Goal: Task Accomplishment & Management: Manage account settings

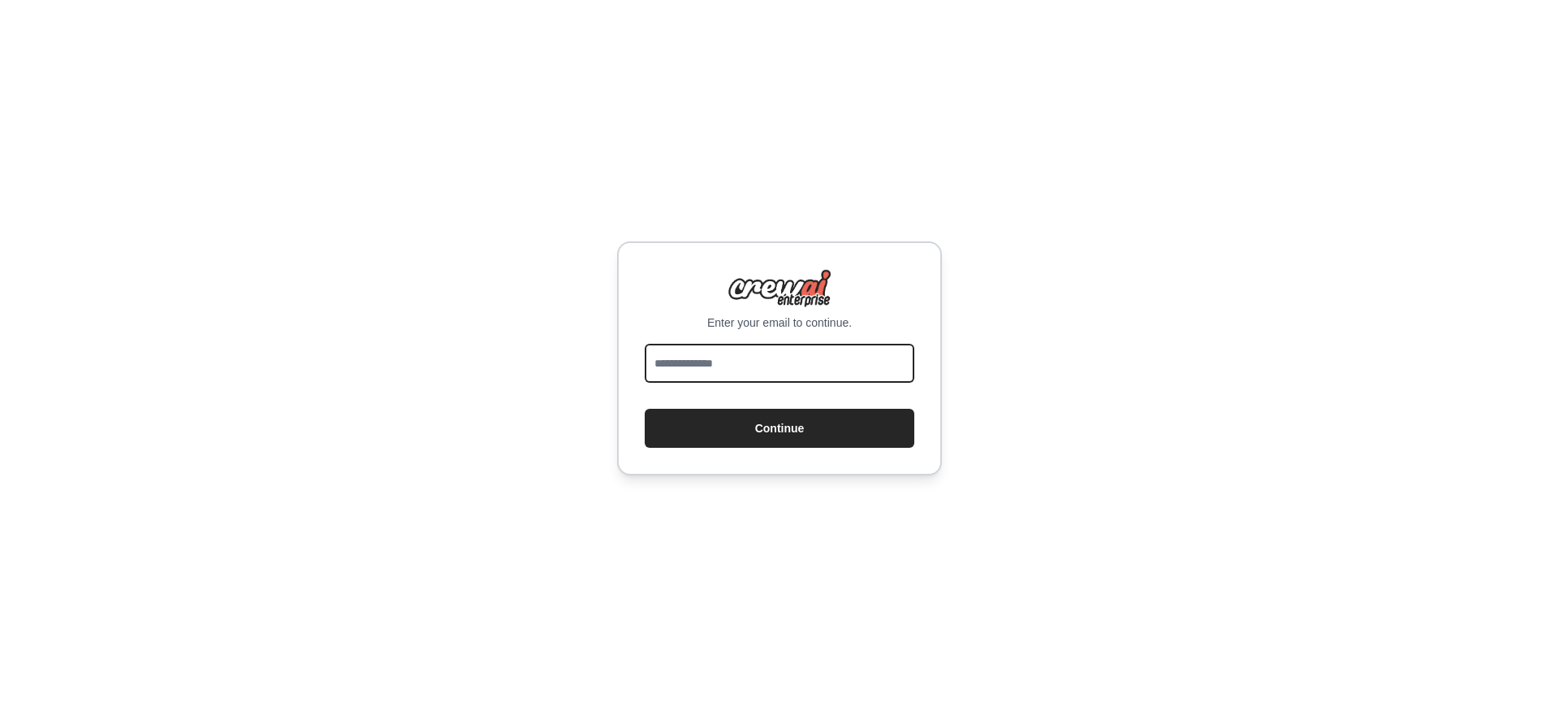
click at [716, 363] on input "email" at bounding box center [780, 363] width 270 height 39
click at [774, 358] on input "email" at bounding box center [780, 363] width 270 height 39
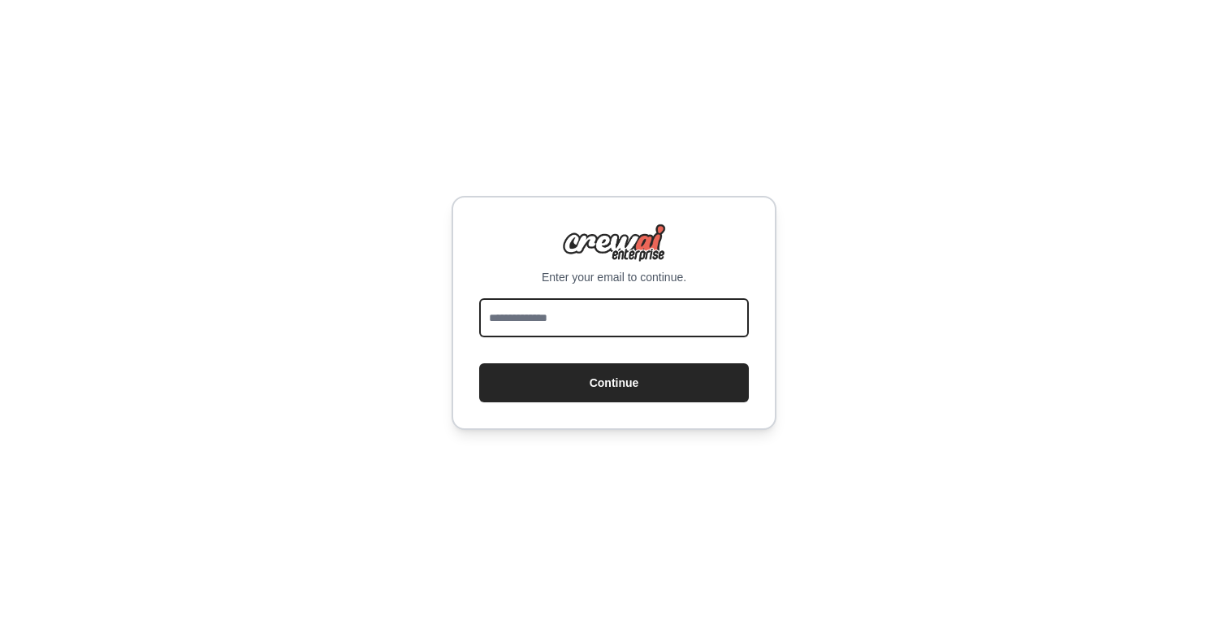
click at [582, 318] on input "email" at bounding box center [614, 317] width 270 height 39
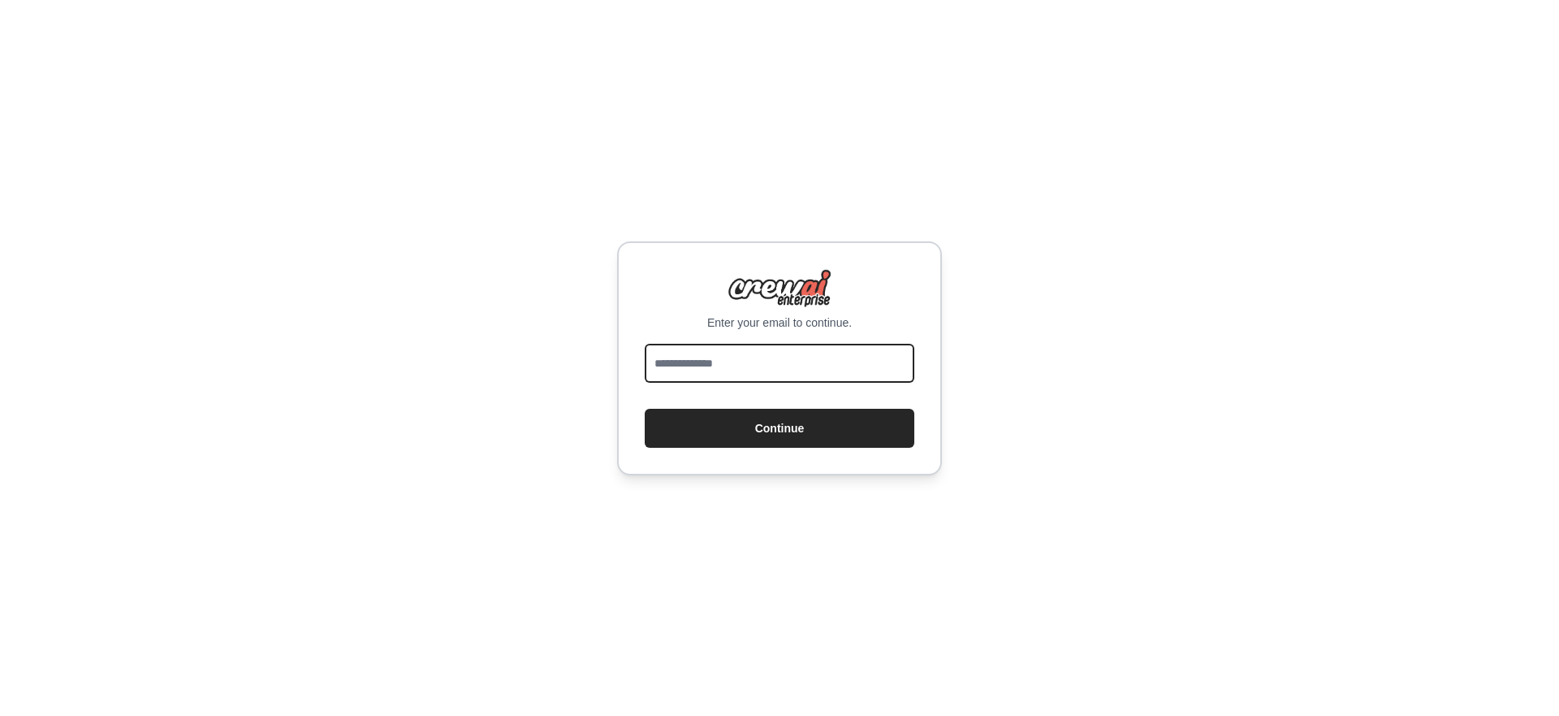
click at [754, 361] on input "email" at bounding box center [780, 363] width 270 height 39
type input "**********"
click at [645, 409] on button "Continue" at bounding box center [780, 428] width 270 height 39
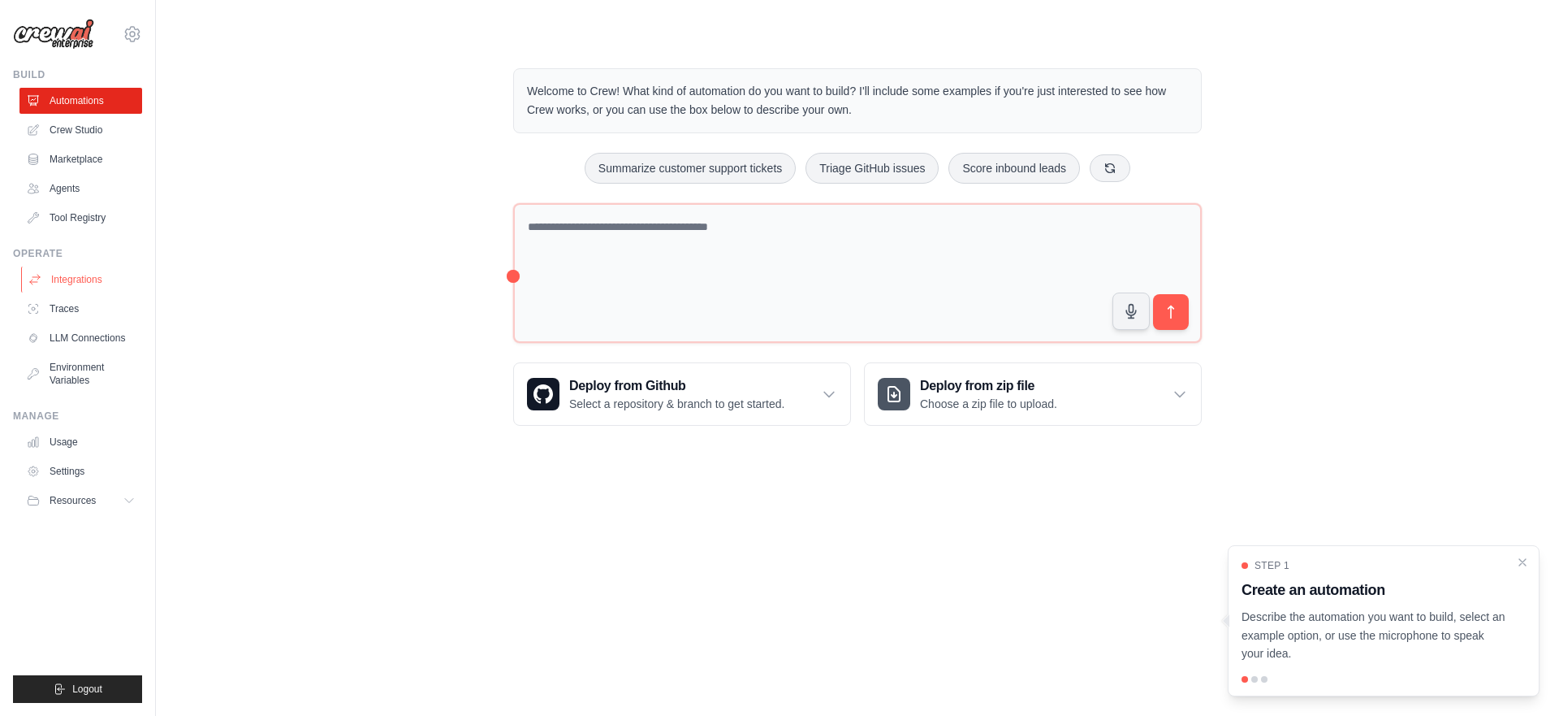
click at [81, 278] on link "Integrations" at bounding box center [82, 279] width 123 height 26
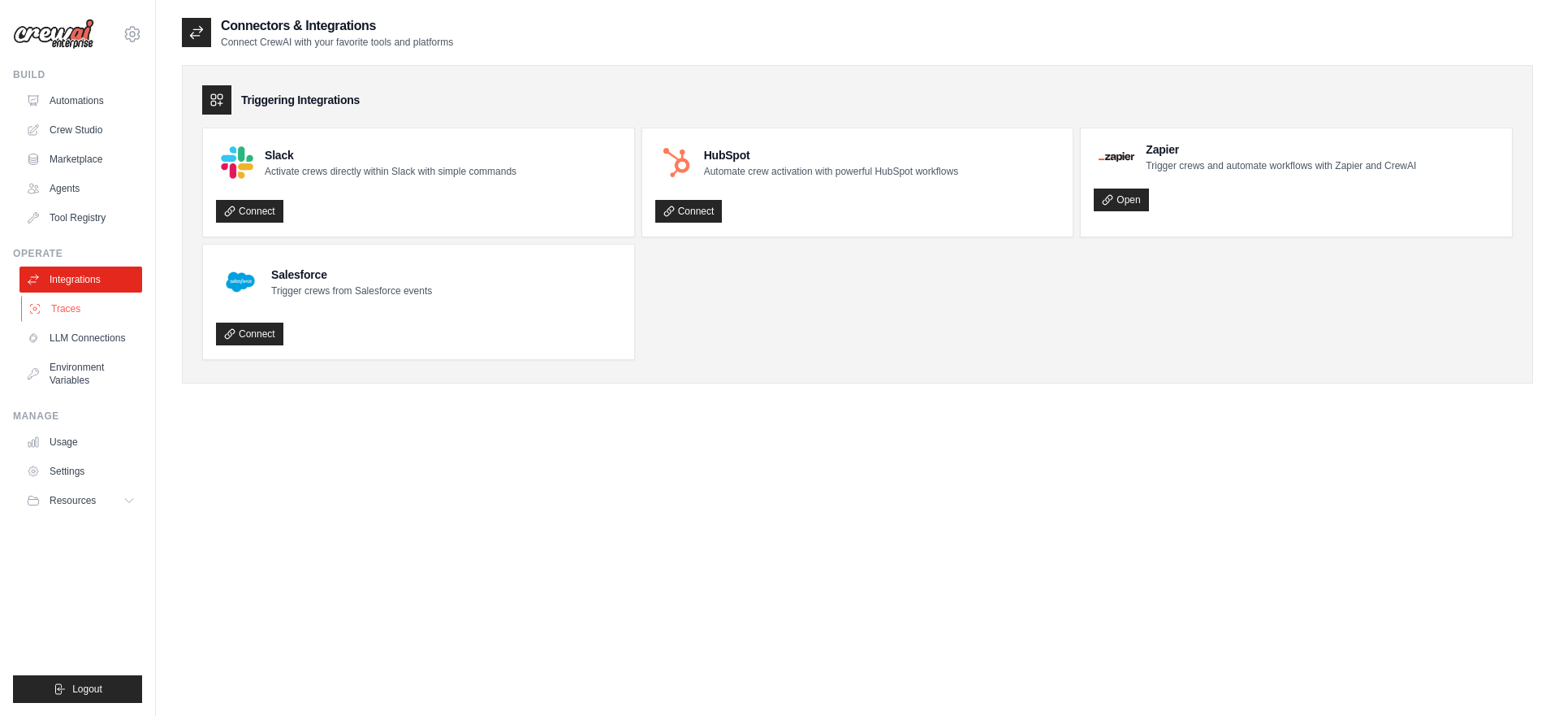
click at [90, 320] on link "Traces" at bounding box center [82, 309] width 123 height 26
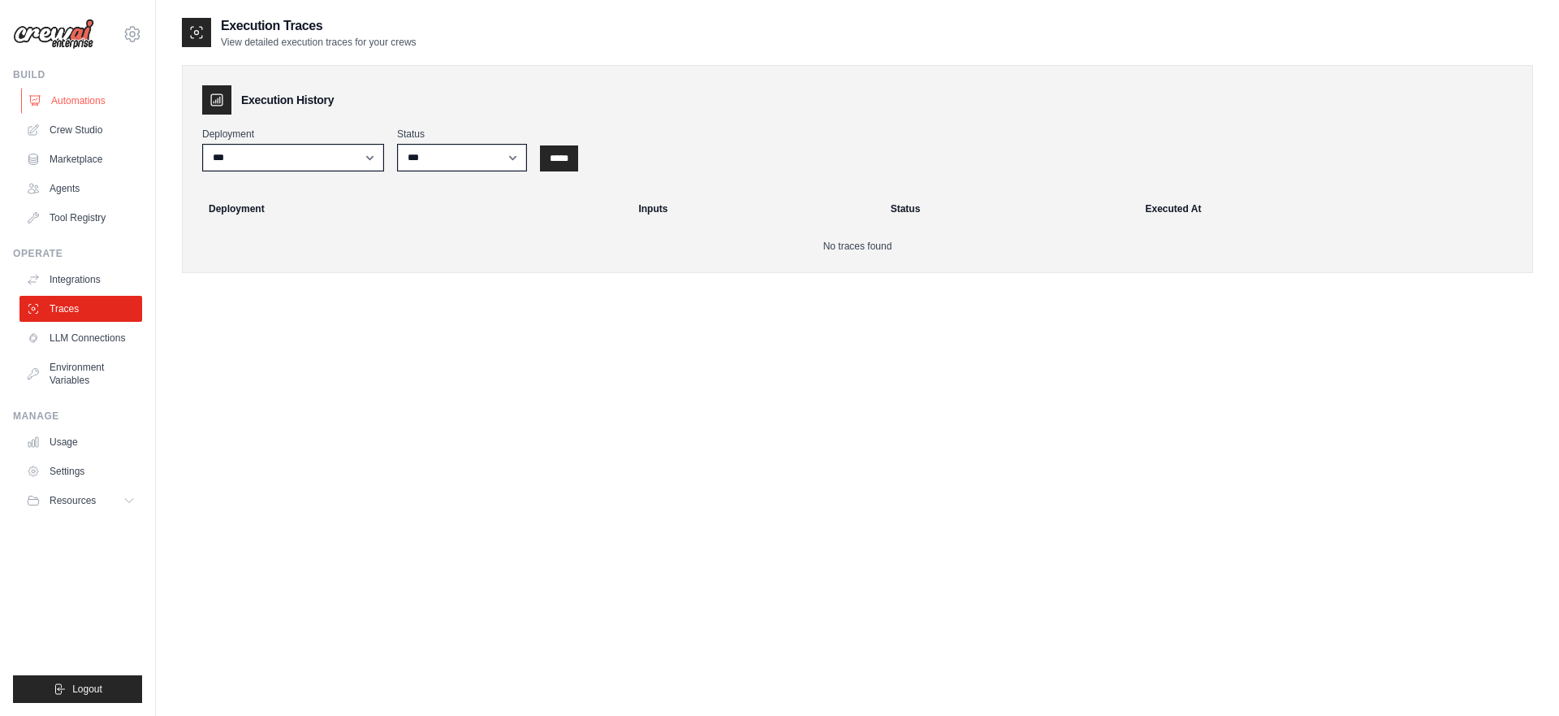
click at [90, 110] on link "Automations" at bounding box center [82, 101] width 123 height 26
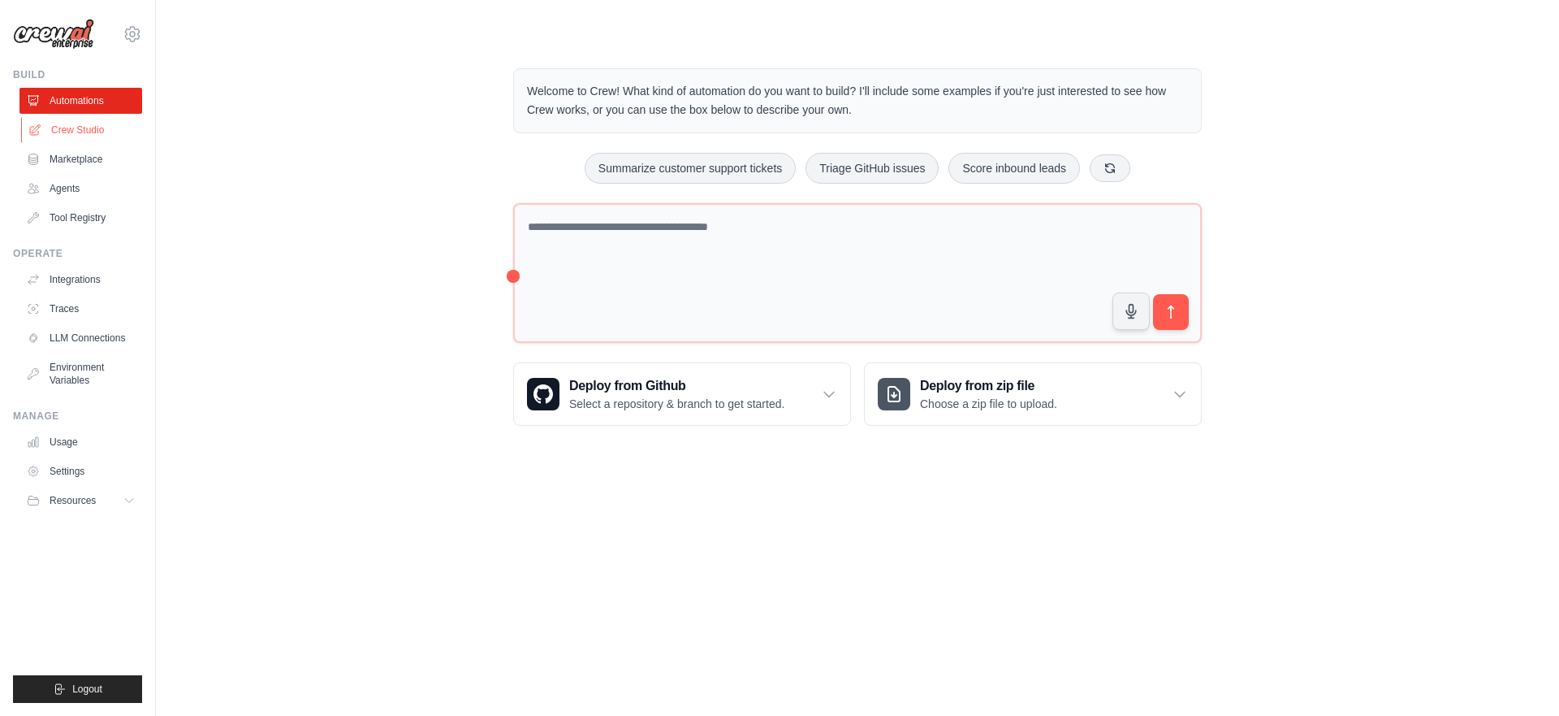
click at [93, 132] on link "Crew Studio" at bounding box center [82, 130] width 123 height 26
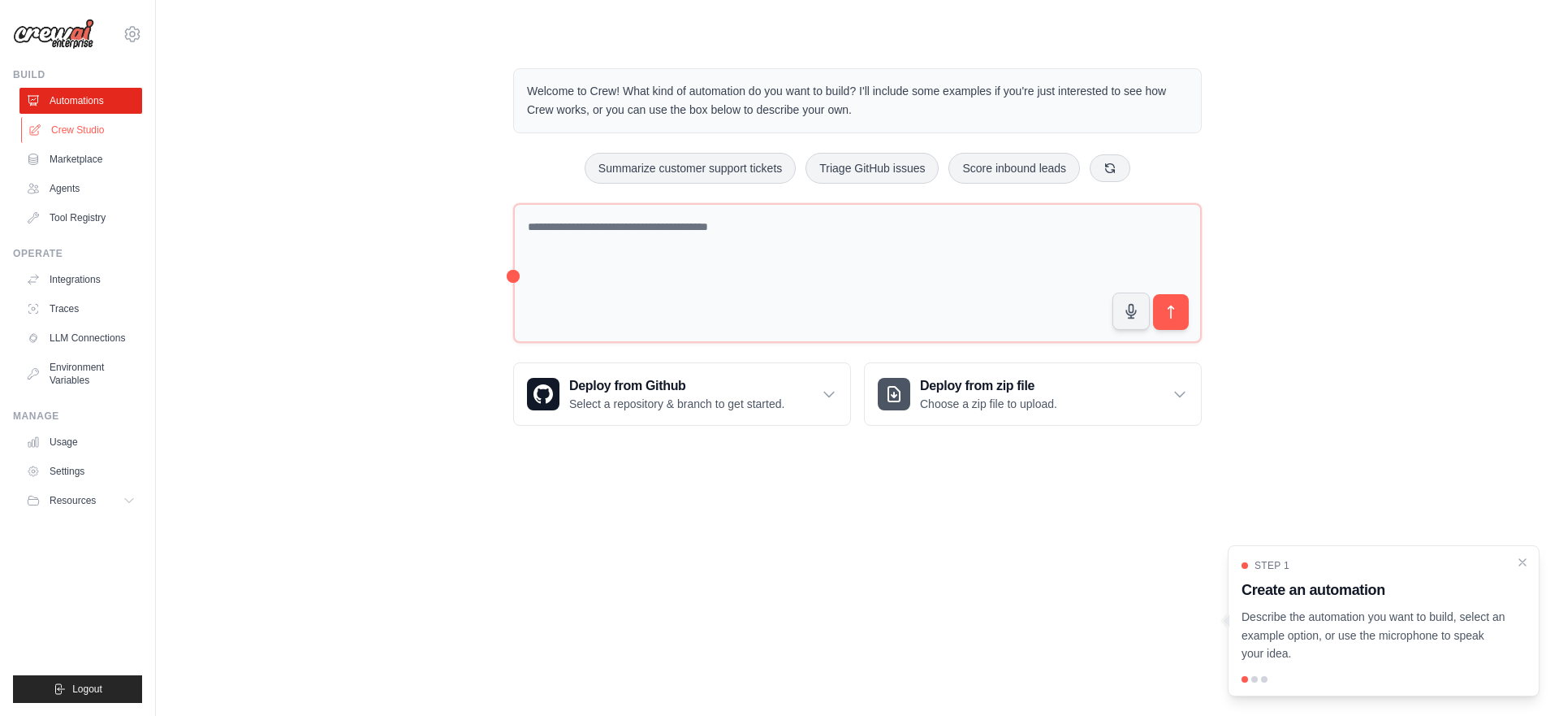
click at [76, 130] on link "Crew Studio" at bounding box center [82, 130] width 123 height 26
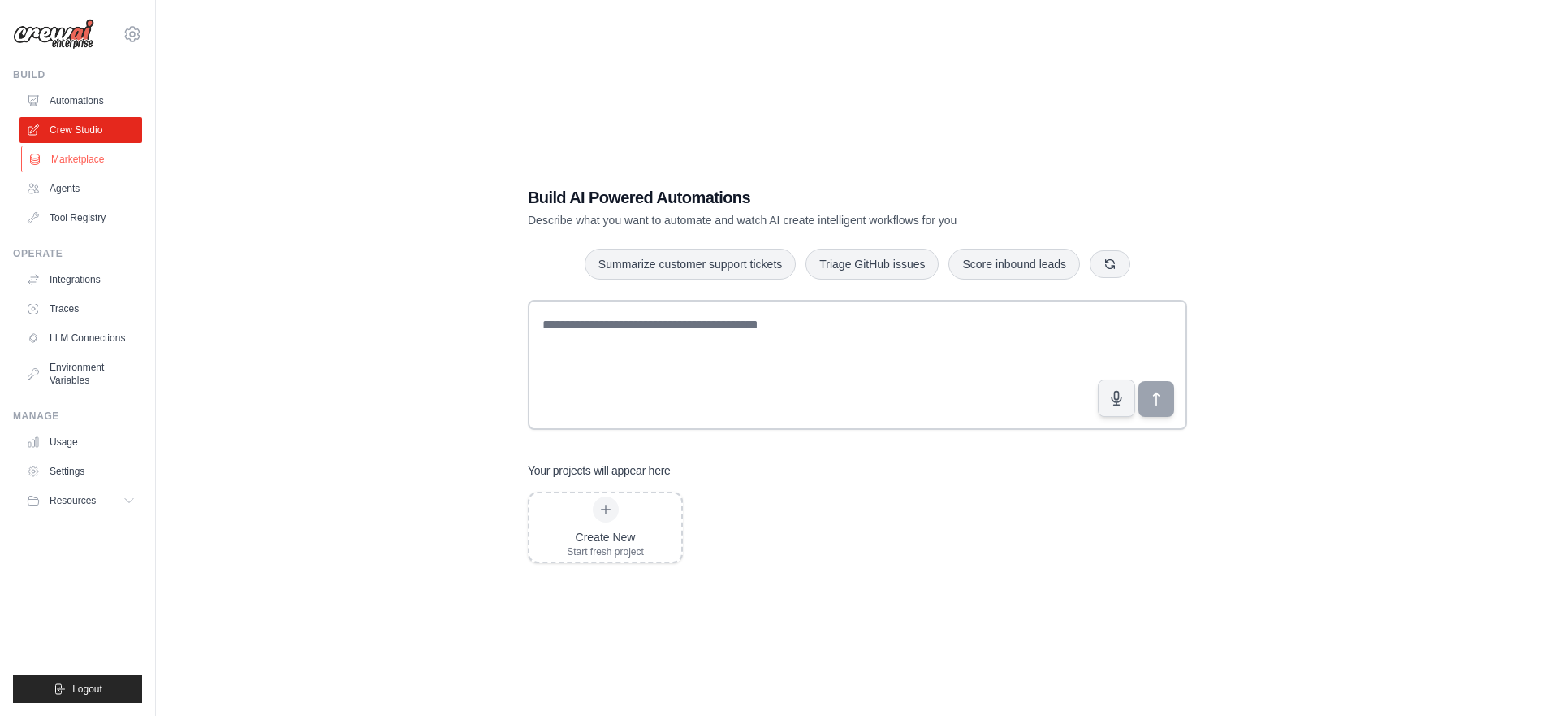
click at [76, 161] on link "Marketplace" at bounding box center [82, 159] width 123 height 26
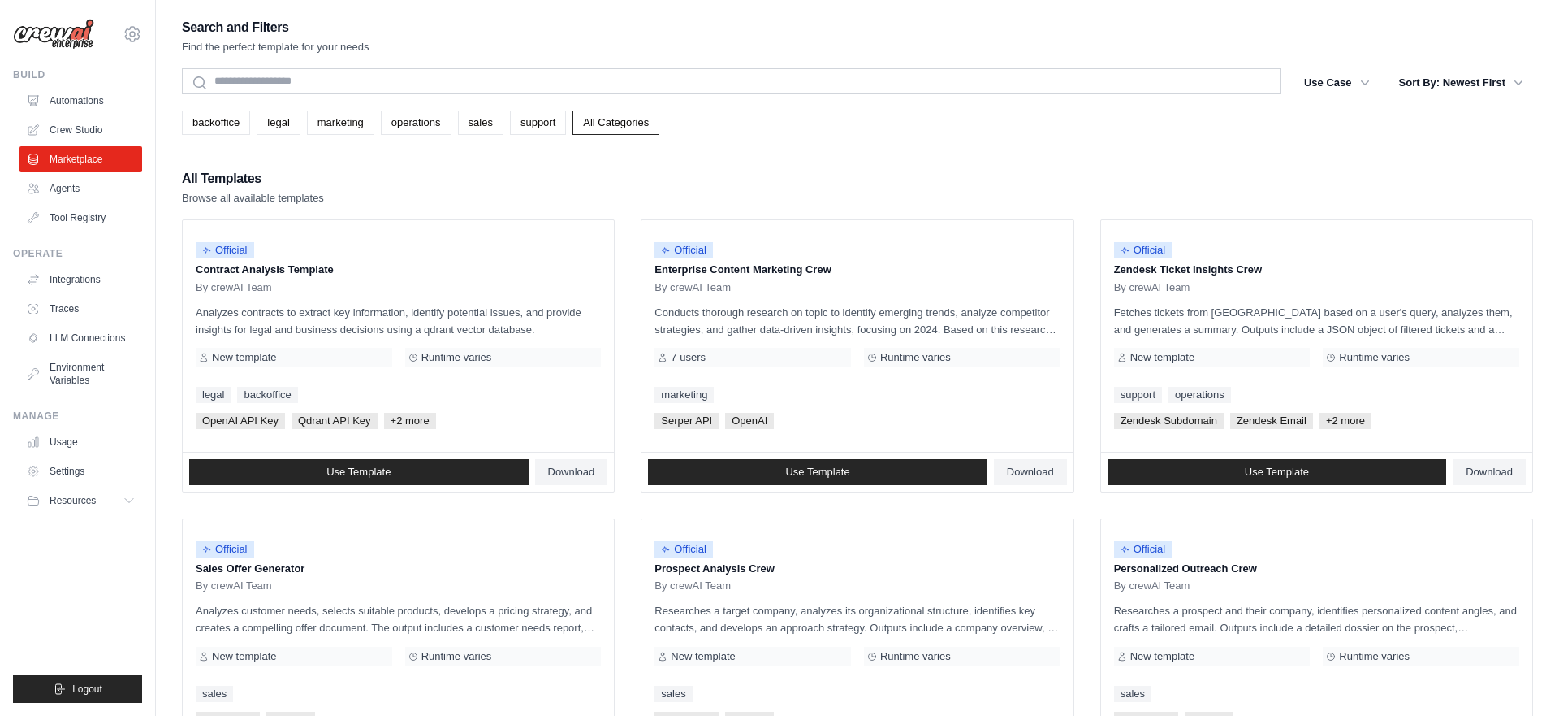
click at [75, 184] on link "Agents" at bounding box center [80, 188] width 123 height 26
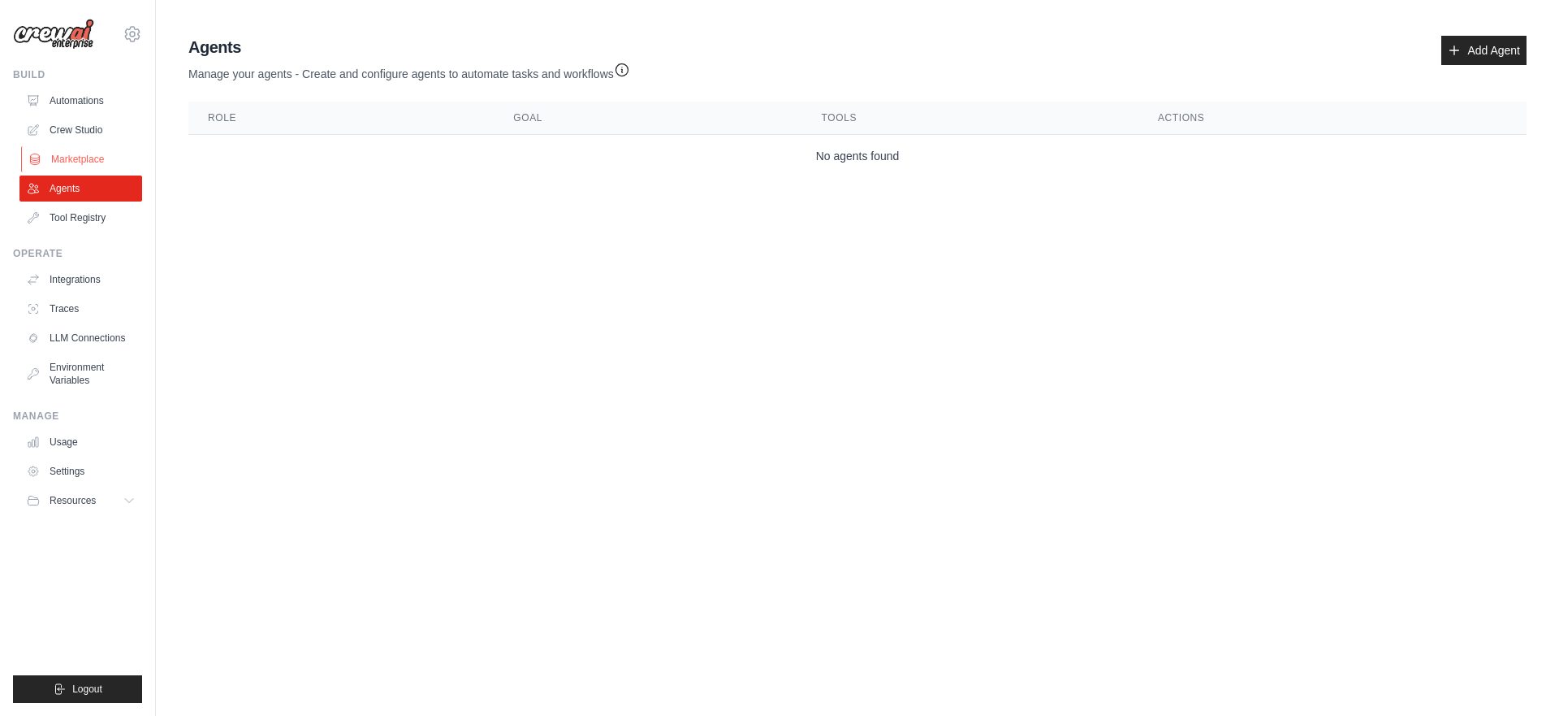
click at [83, 167] on link "Marketplace" at bounding box center [82, 159] width 123 height 26
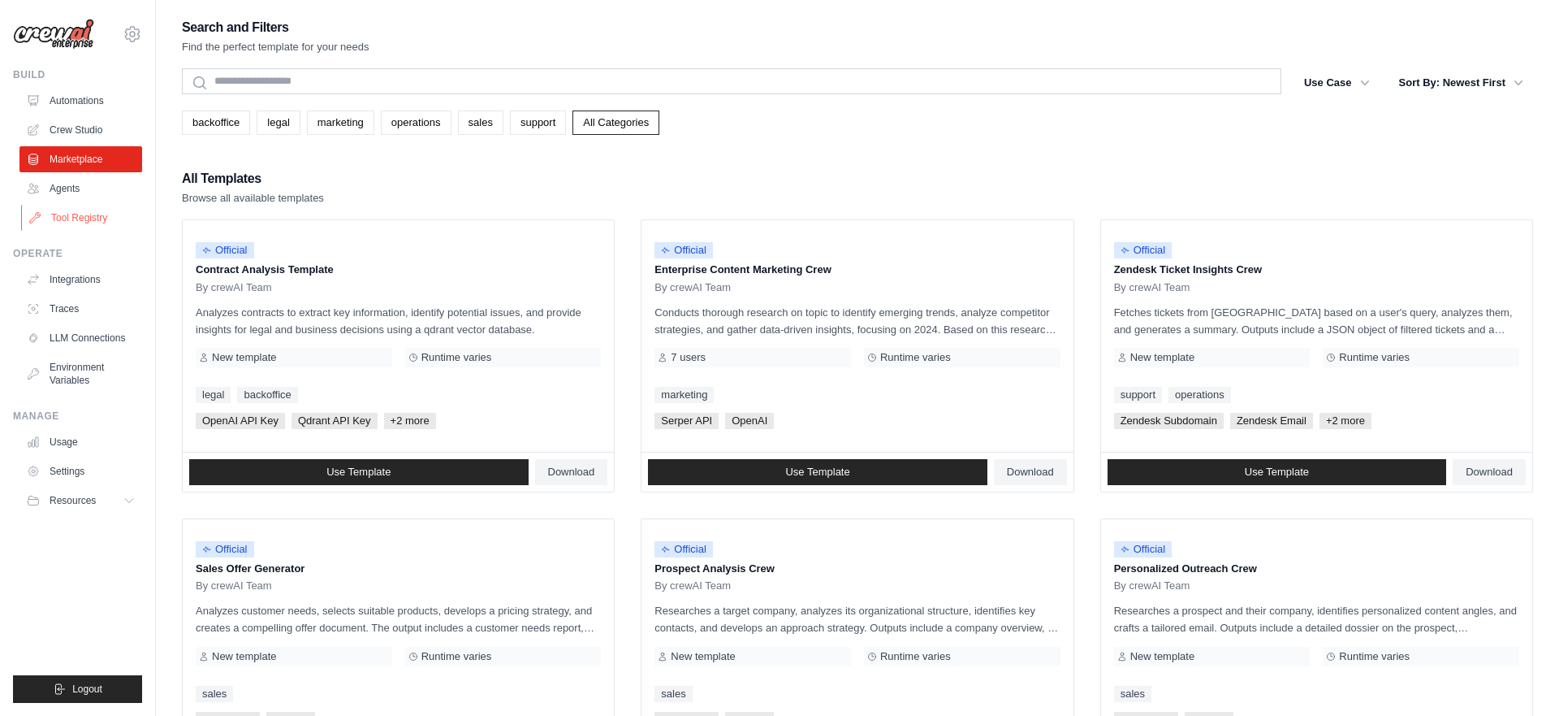
click at [89, 223] on link "Tool Registry" at bounding box center [82, 218] width 123 height 26
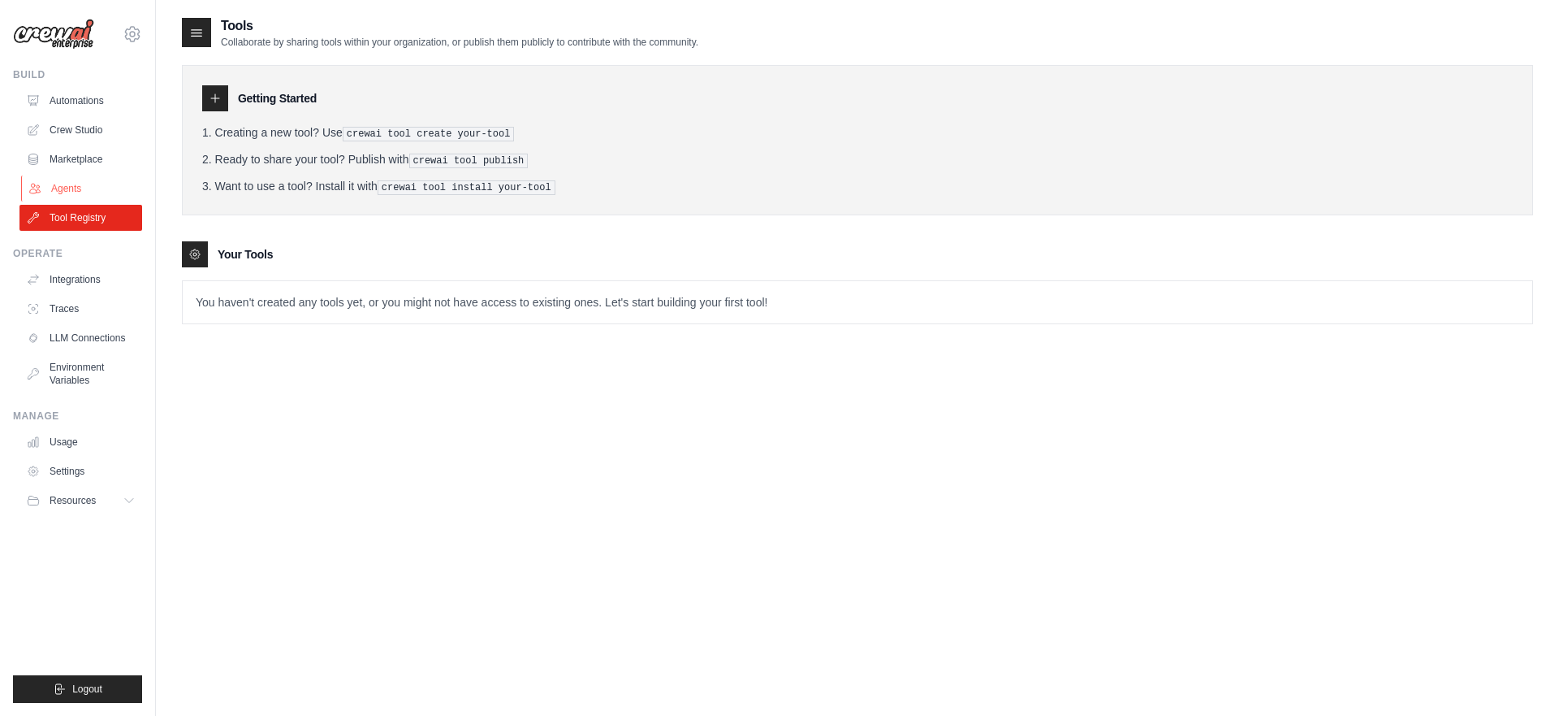
click at [55, 191] on link "Agents" at bounding box center [82, 188] width 123 height 26
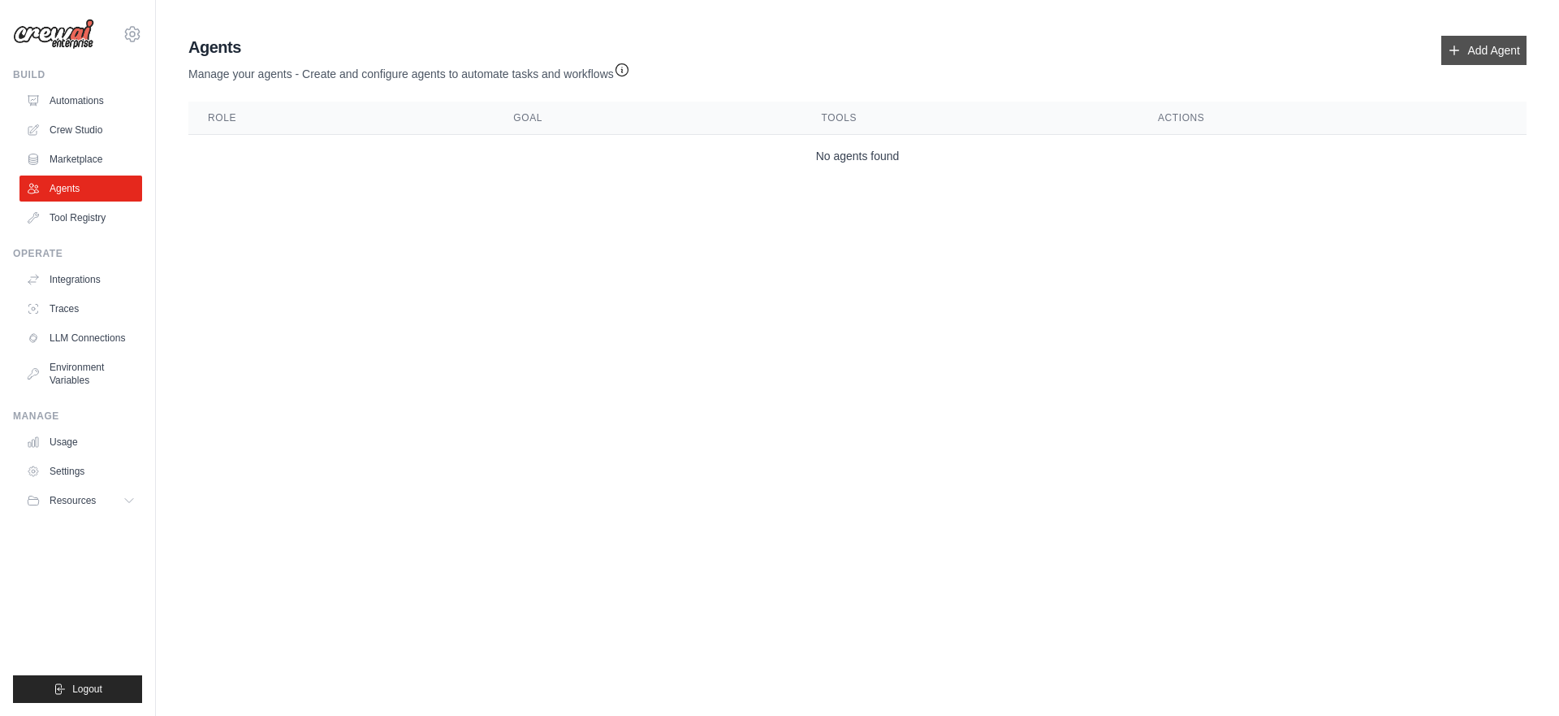
click at [1473, 56] on link "Add Agent" at bounding box center [1484, 50] width 85 height 29
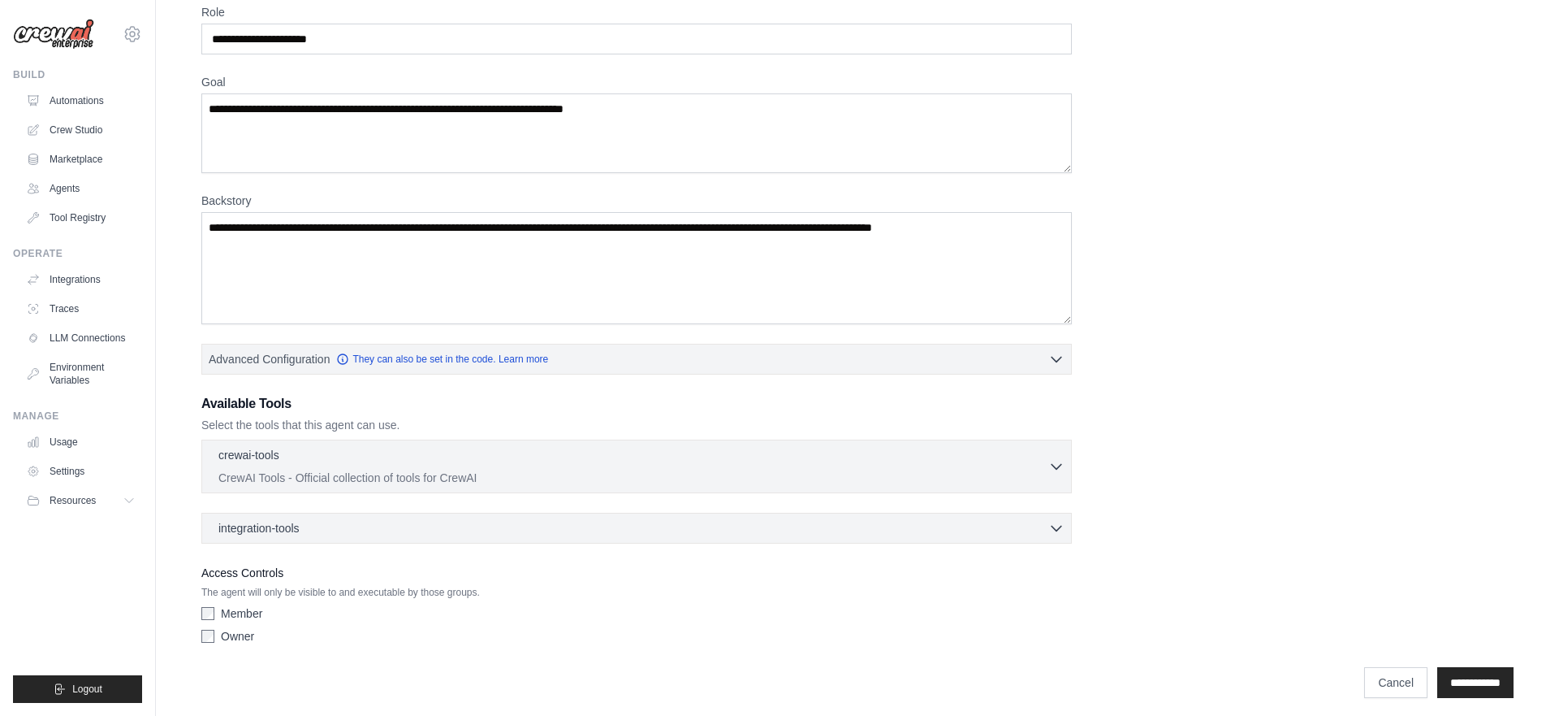
scroll to position [73, 0]
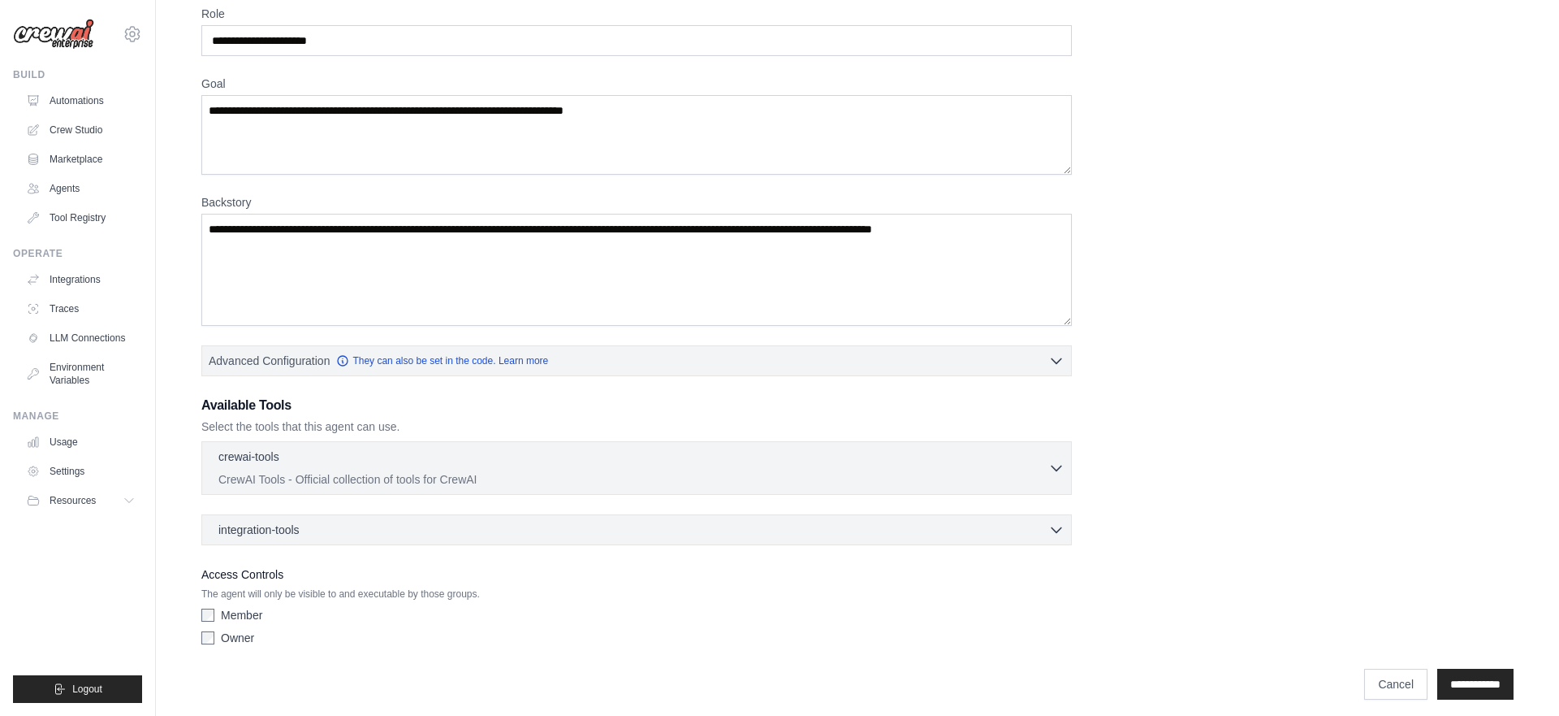
click at [255, 612] on label "Member" at bounding box center [241, 615] width 41 height 16
click at [248, 631] on label "Owner" at bounding box center [237, 637] width 33 height 16
click at [248, 636] on label "Owner" at bounding box center [237, 637] width 33 height 16
click at [348, 587] on p "The agent will only be visible to and executable by those groups." at bounding box center [636, 593] width 871 height 13
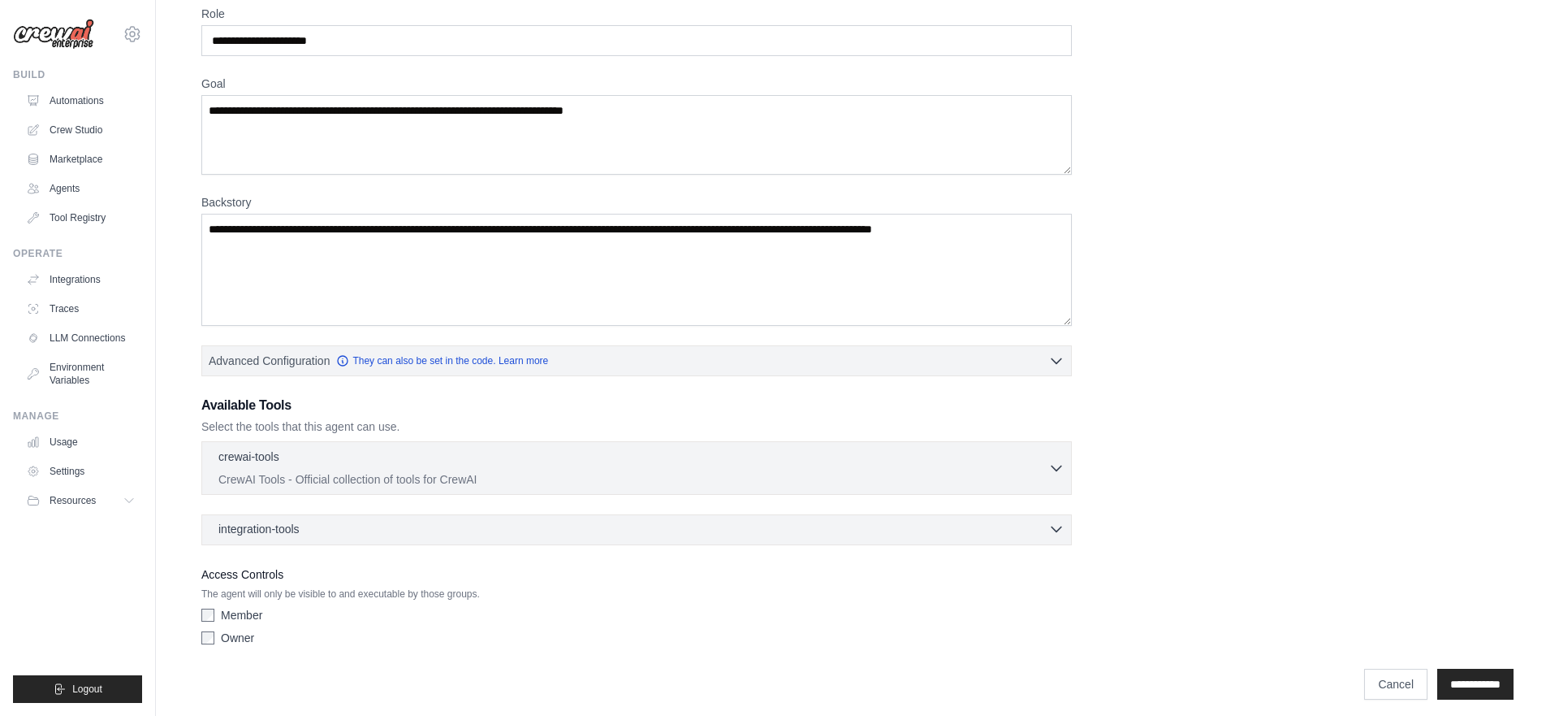
click at [343, 536] on div "integration-tools 0 selected" at bounding box center [641, 529] width 846 height 16
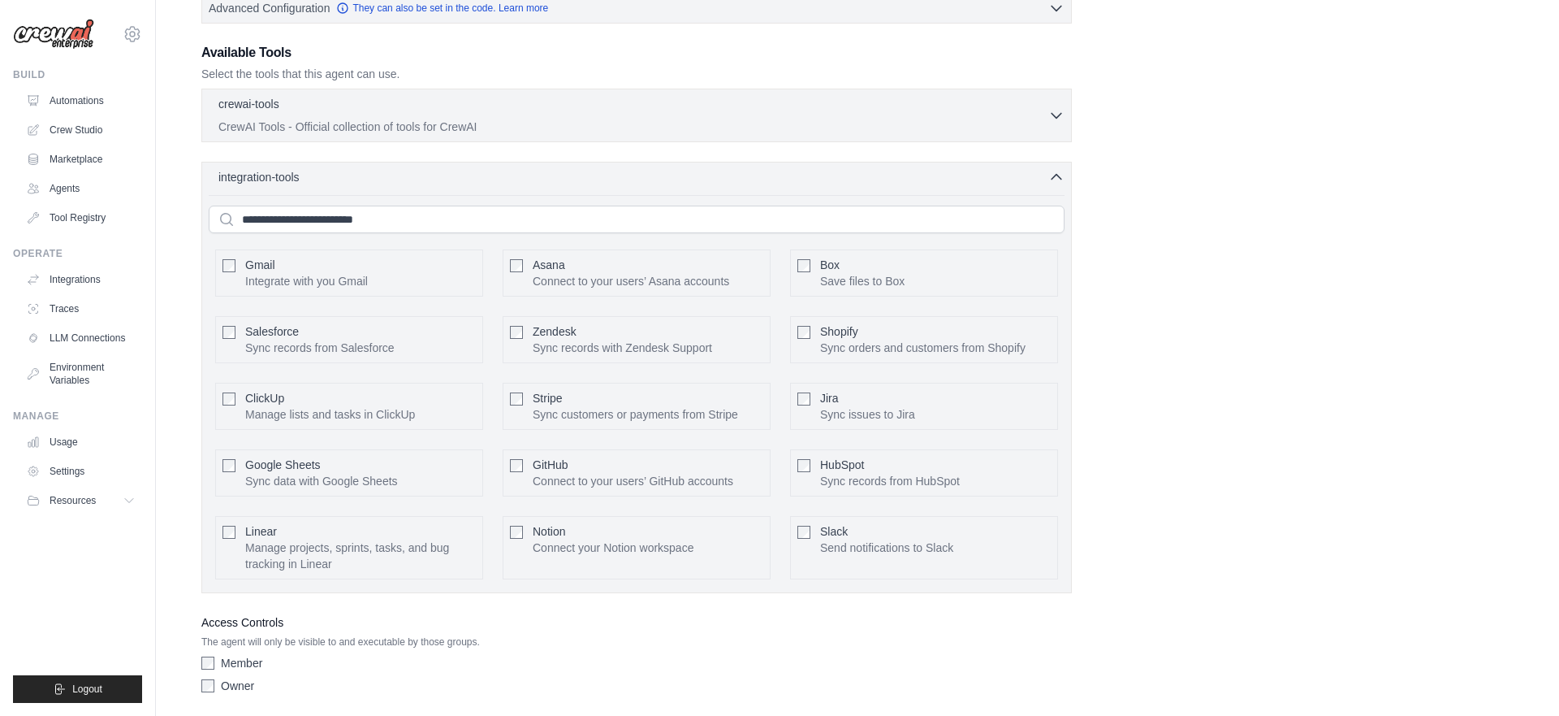
scroll to position [427, 0]
click at [874, 396] on div "Jira Sync issues to Jira" at bounding box center [867, 404] width 95 height 32
click at [1015, 402] on button "Configure" at bounding box center [1022, 403] width 57 height 21
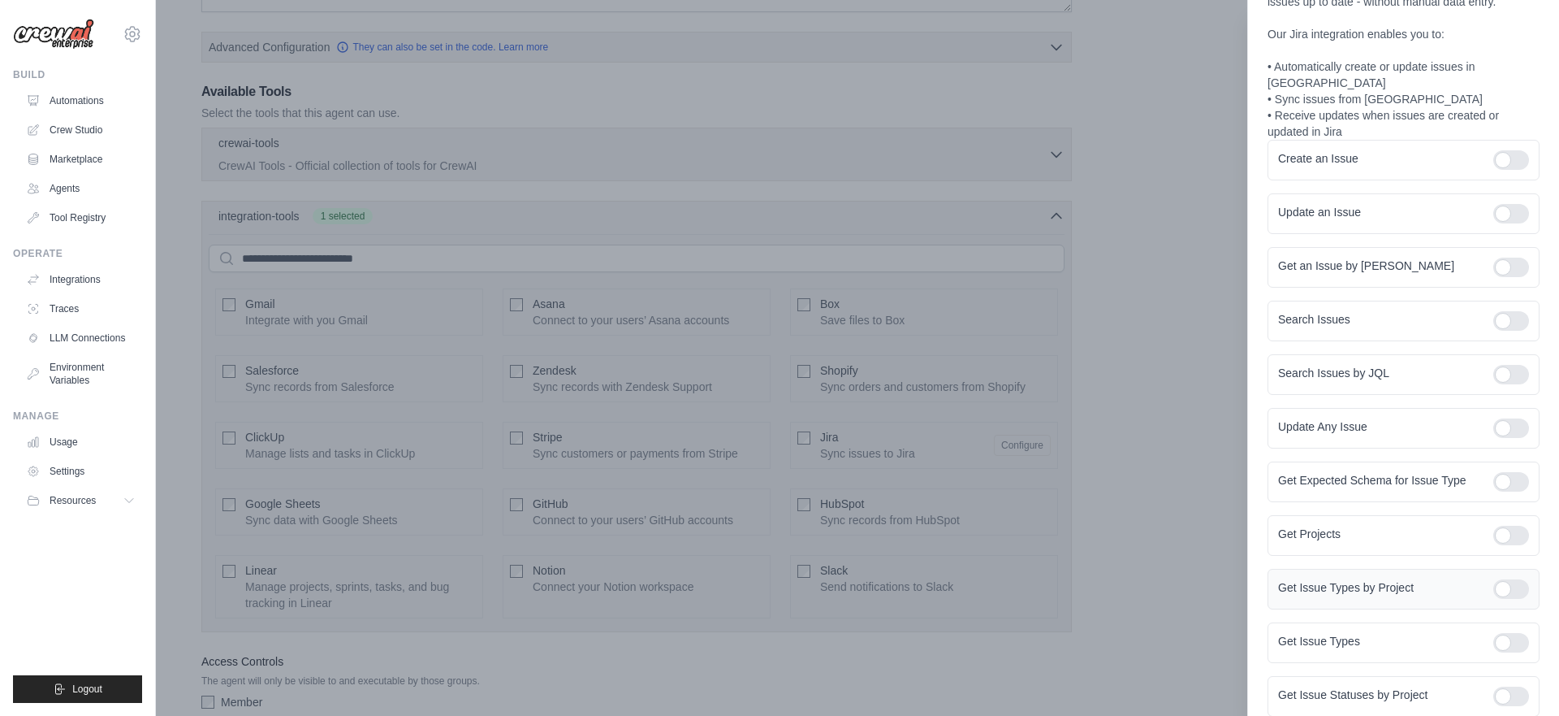
scroll to position [233, 0]
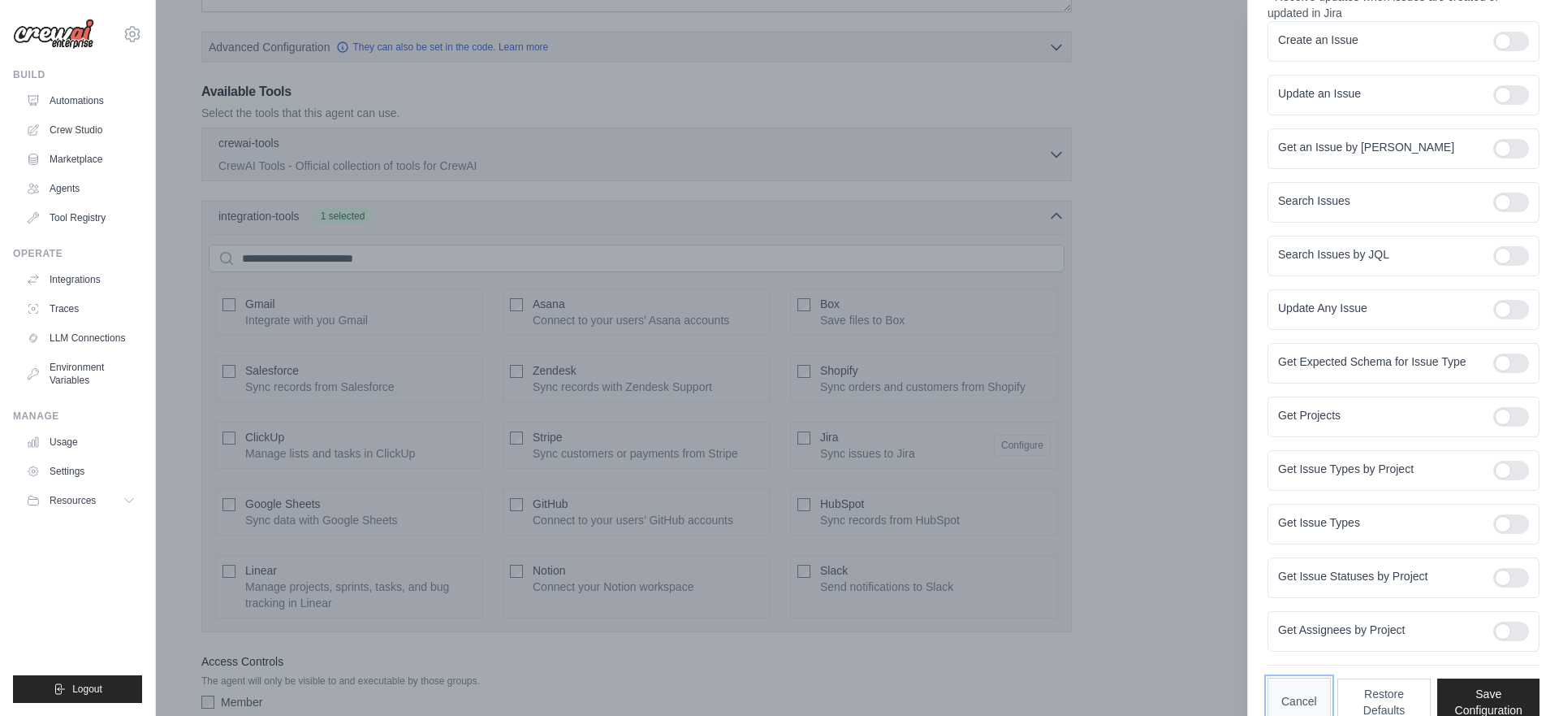
click at [1292, 694] on button "Cancel" at bounding box center [1299, 700] width 63 height 47
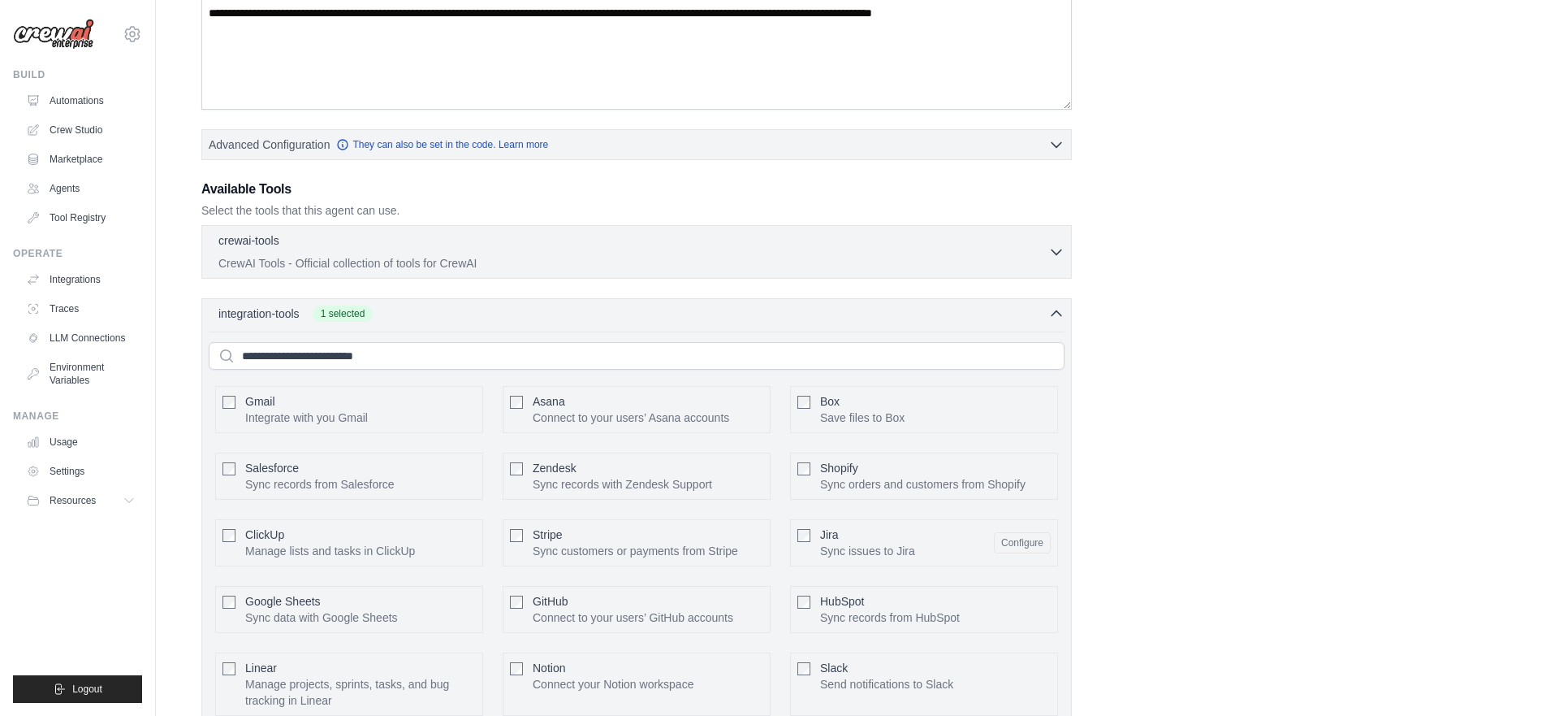
scroll to position [286, 0]
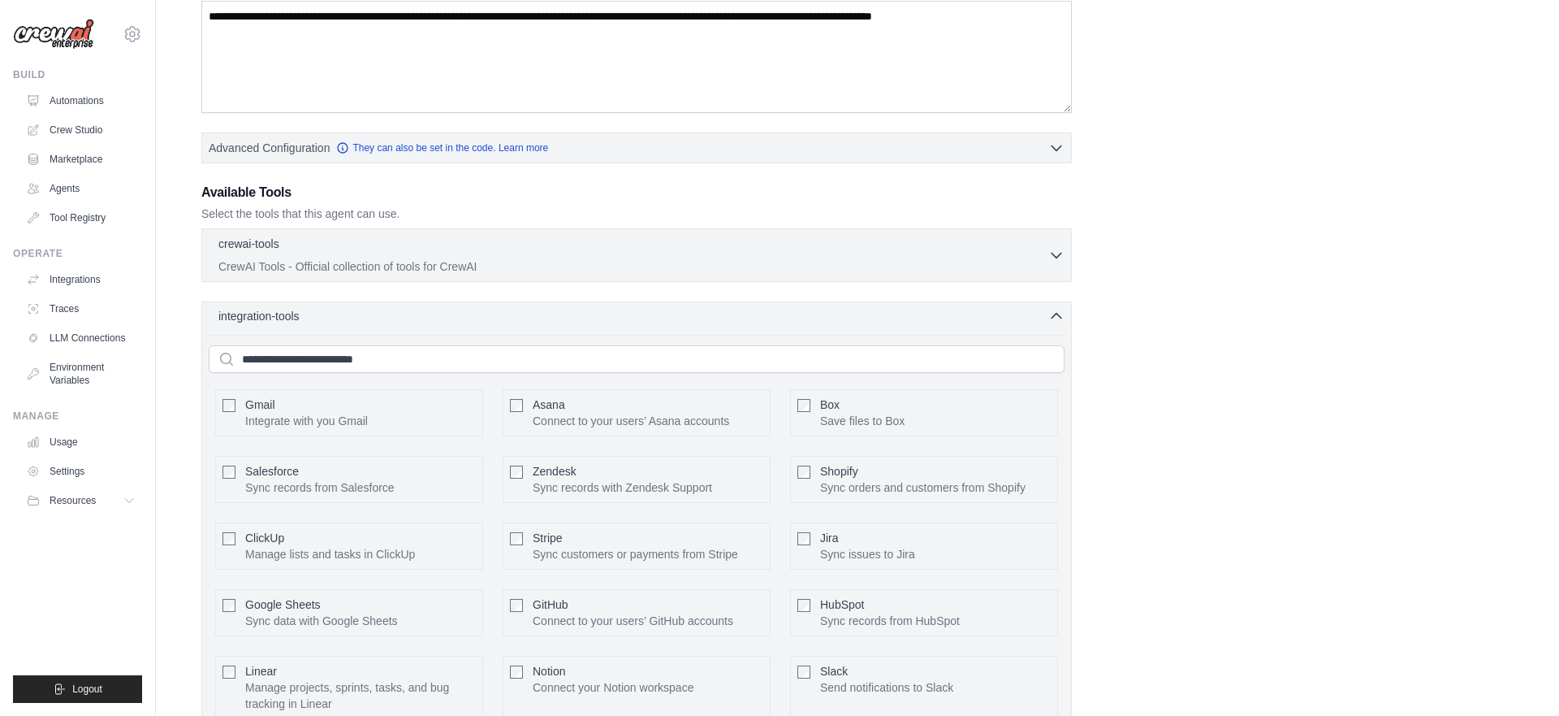
click at [396, 317] on div "integration-tools 0 selected" at bounding box center [641, 316] width 846 height 16
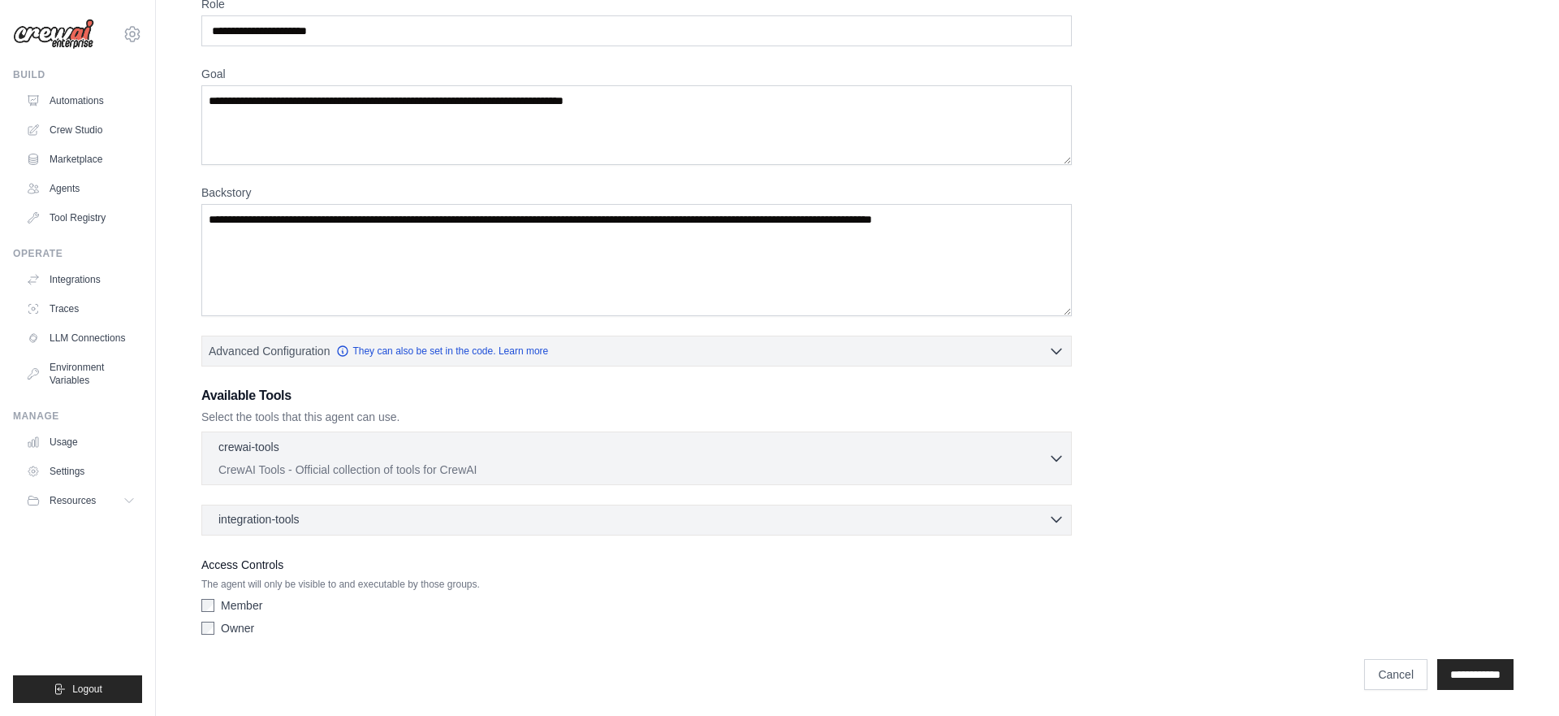
scroll to position [83, 0]
click at [372, 448] on div "crewai-tools 0 selected" at bounding box center [633, 447] width 830 height 19
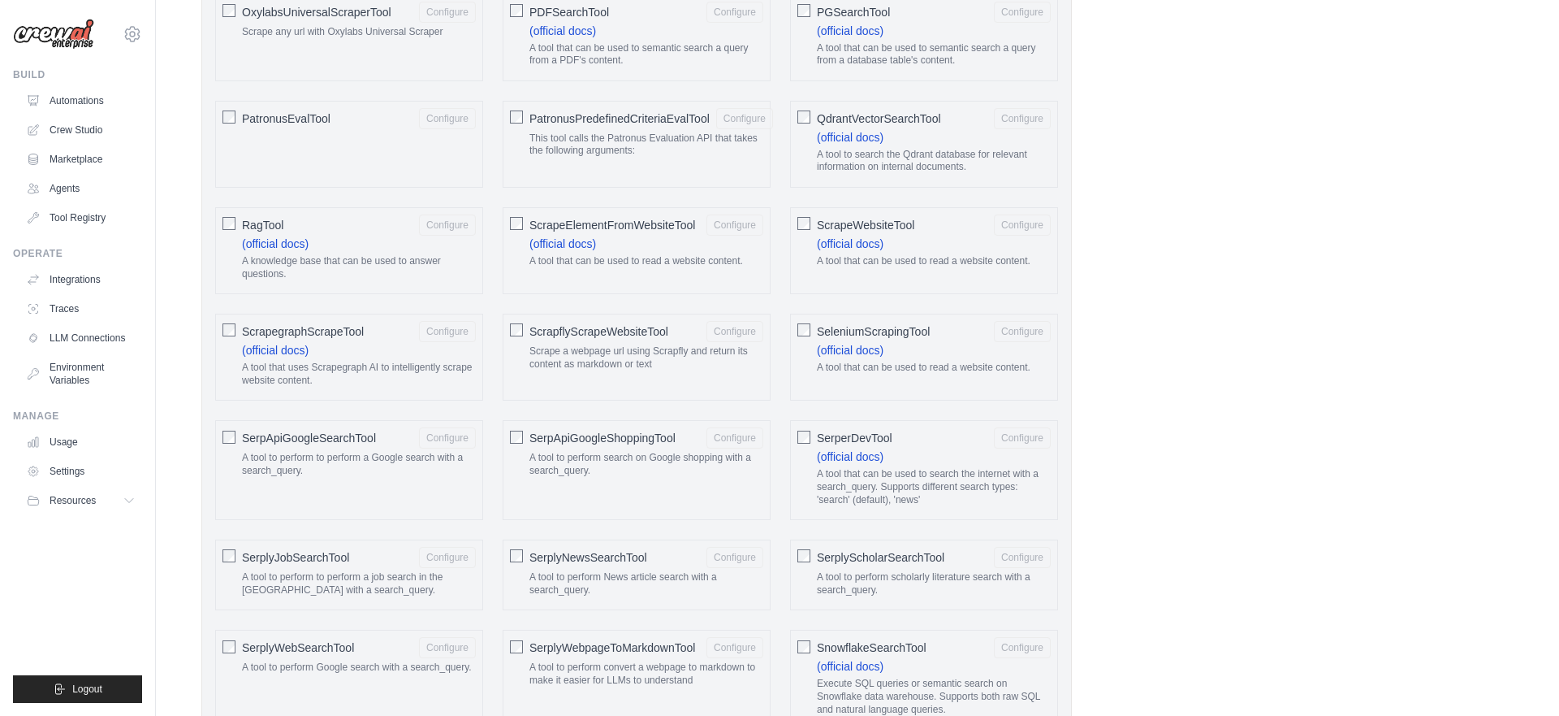
scroll to position [1933, 0]
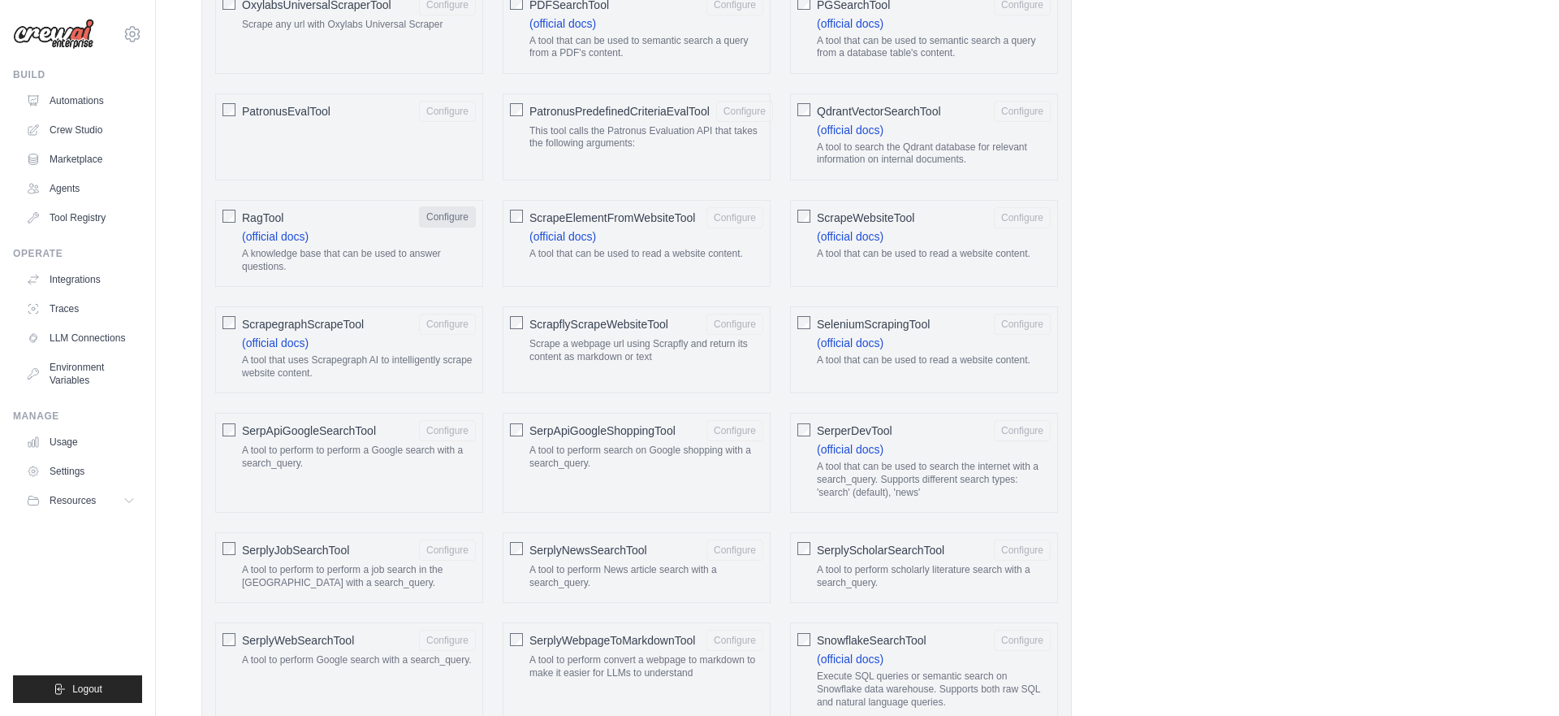
click at [466, 227] on button "Configure" at bounding box center [447, 216] width 57 height 21
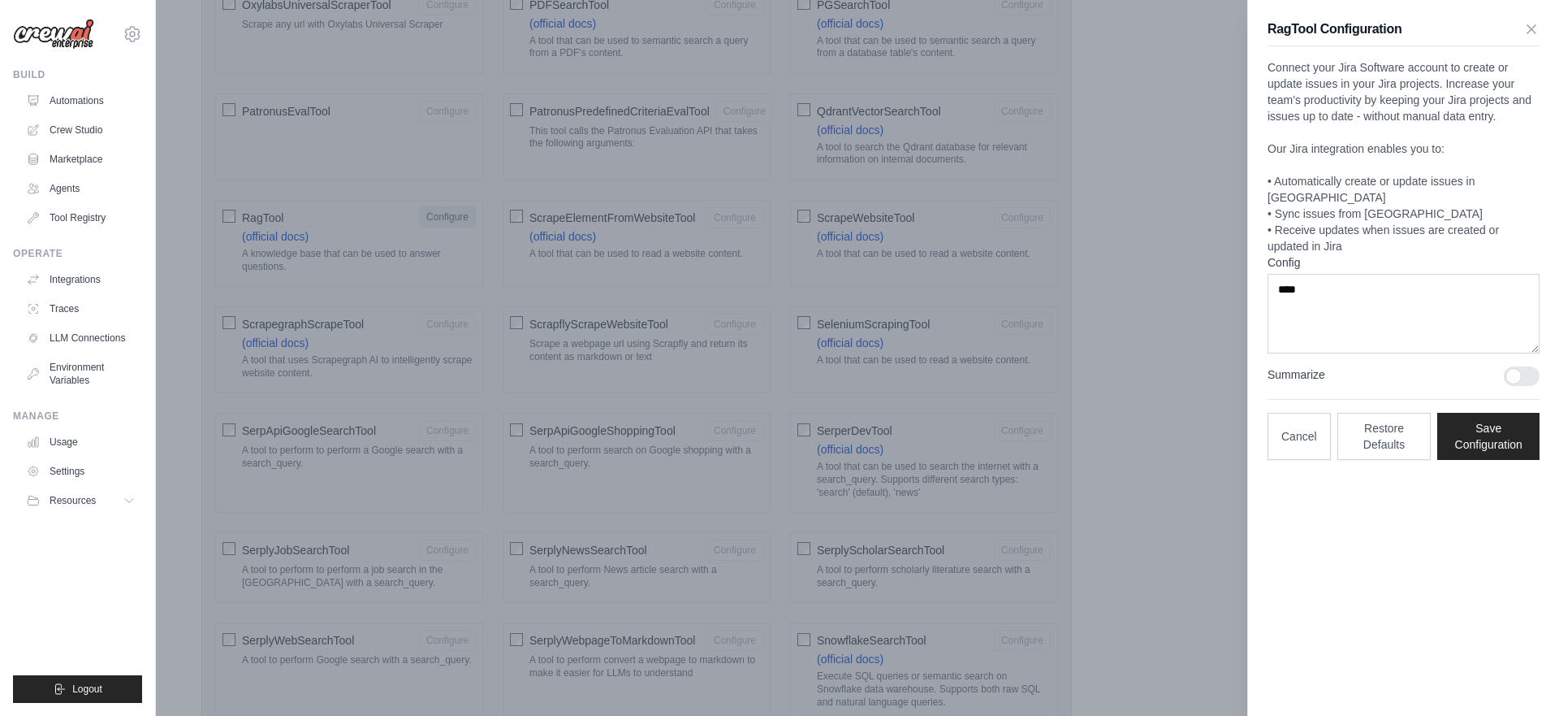
scroll to position [0, 0]
click at [1288, 425] on button "Cancel" at bounding box center [1299, 435] width 63 height 47
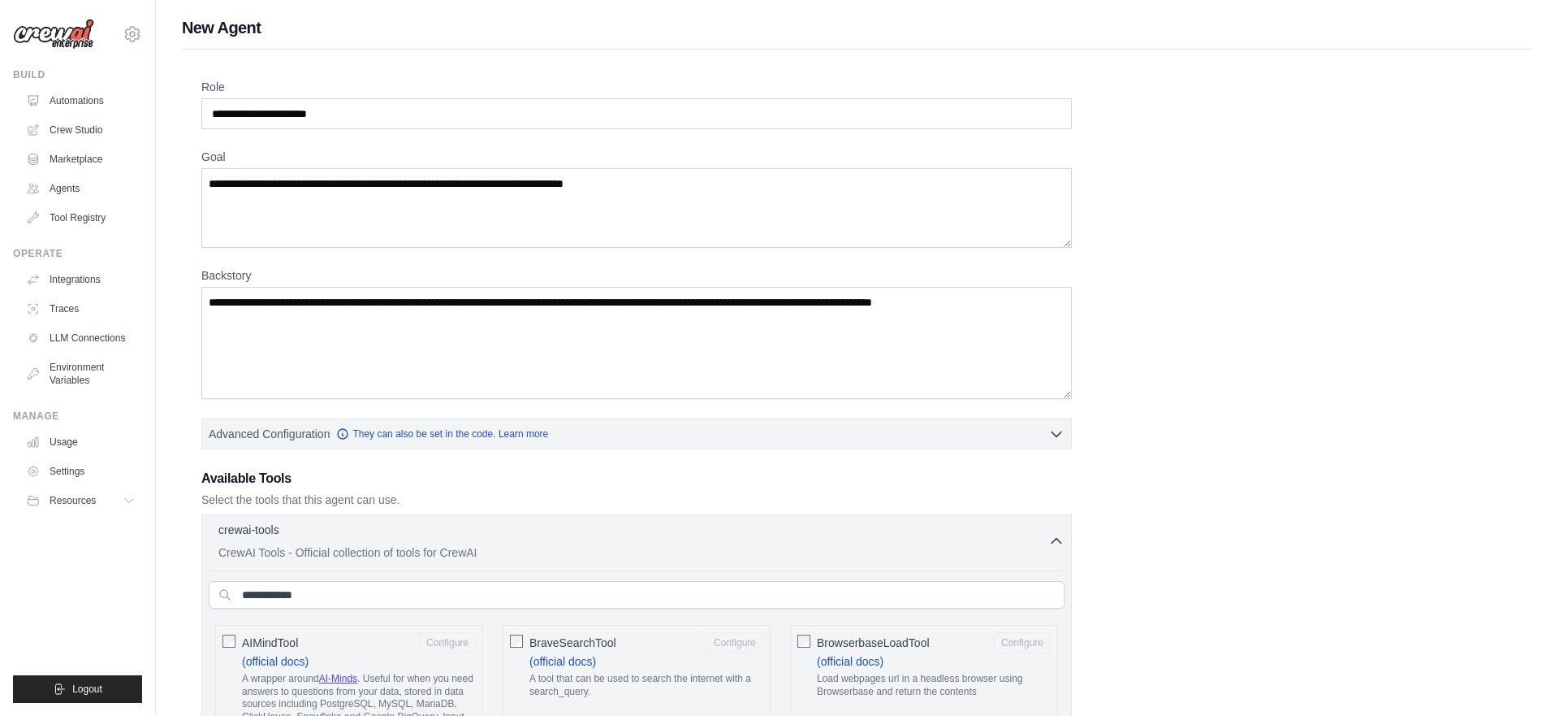
click at [673, 435] on button "Advanced Configuration They can also be set in the code. Learn more" at bounding box center [636, 432] width 869 height 29
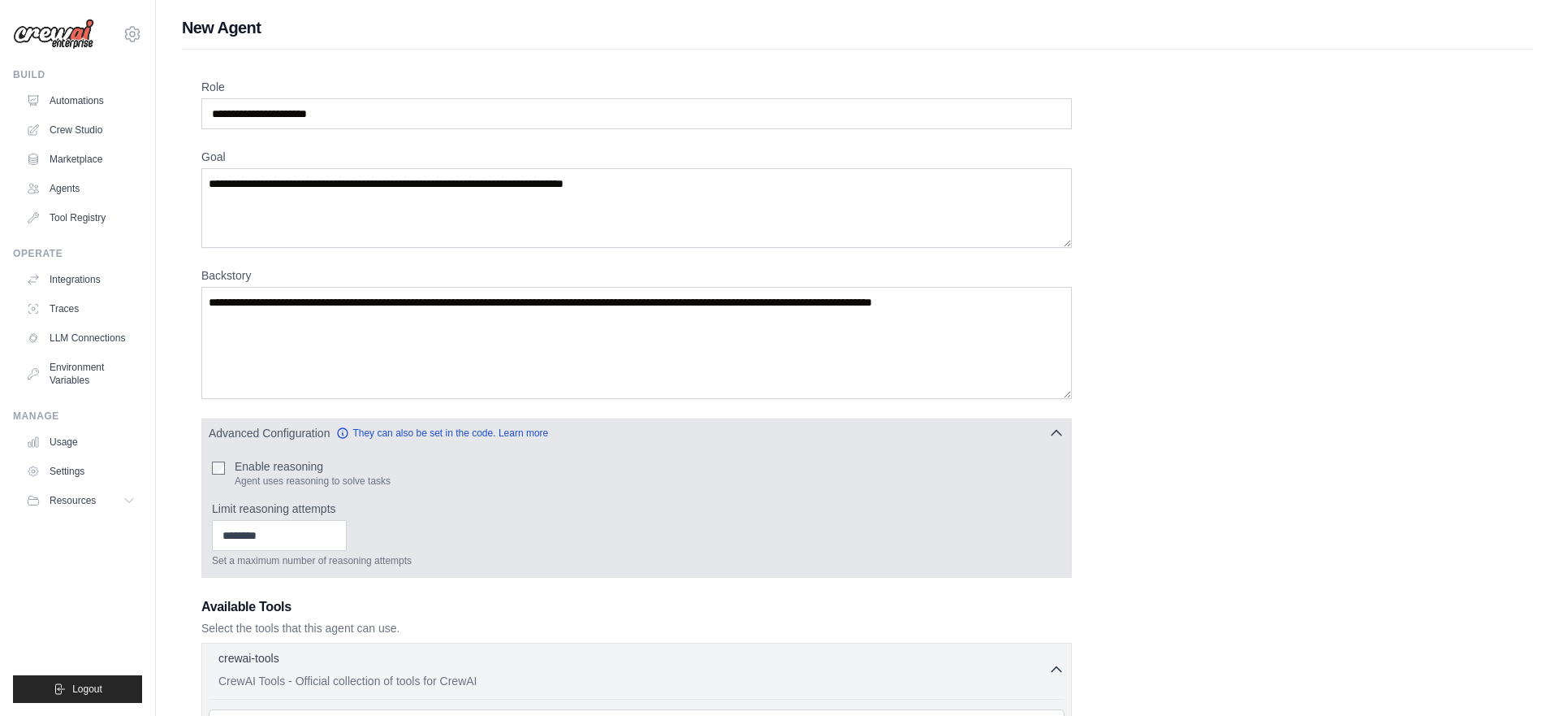
click at [672, 435] on button "Advanced Configuration They can also be set in the code. Learn more" at bounding box center [636, 432] width 869 height 29
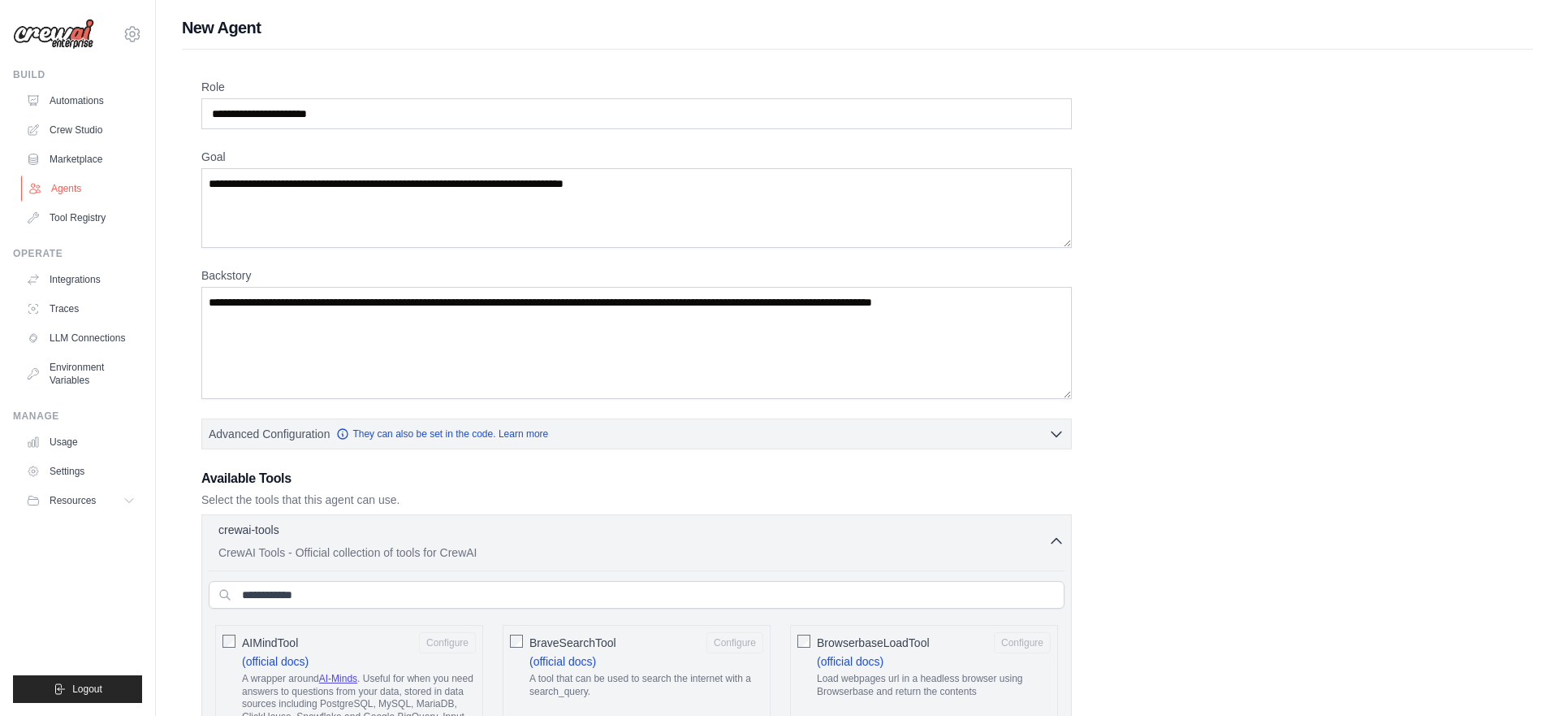
click at [67, 195] on link "Agents" at bounding box center [82, 188] width 123 height 26
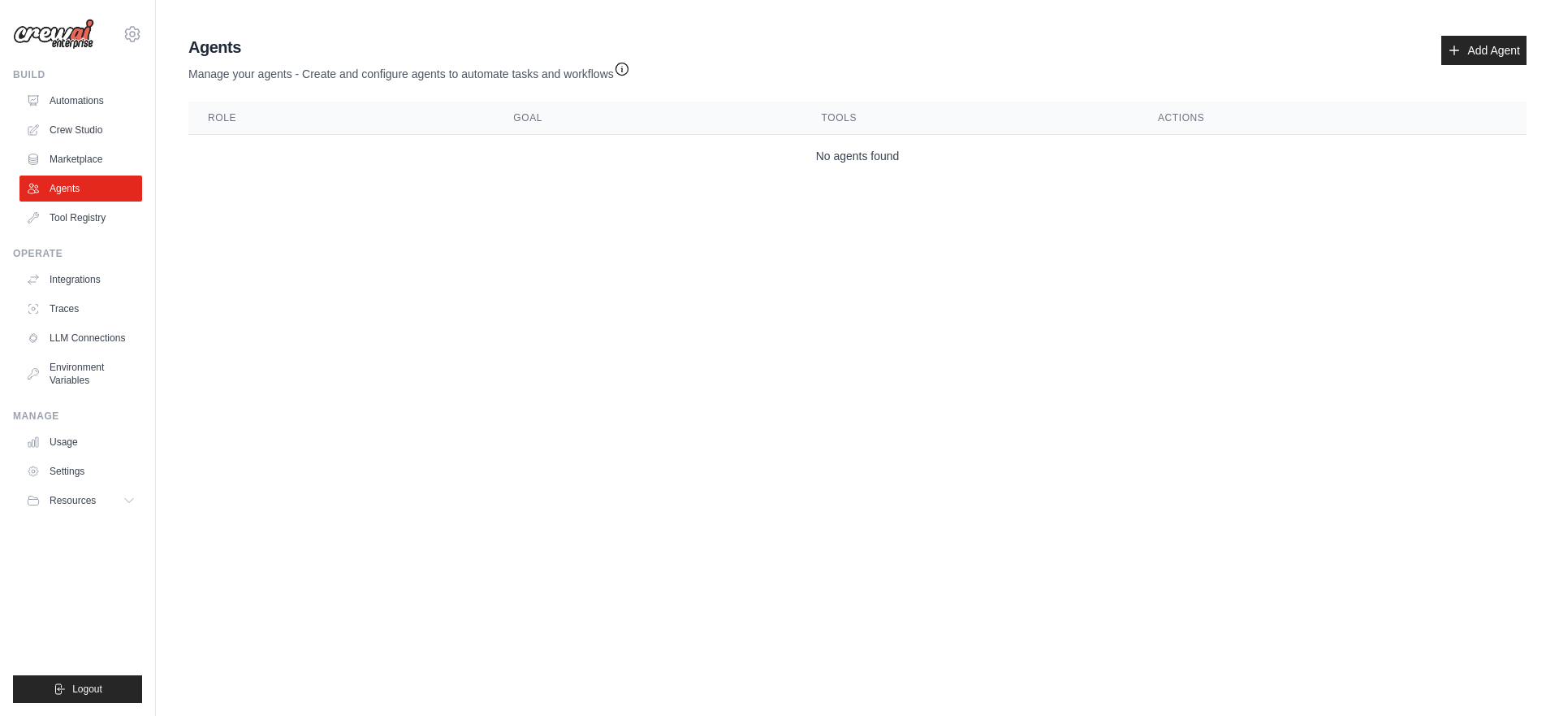
click at [630, 61] on icon "button" at bounding box center [622, 69] width 16 height 16
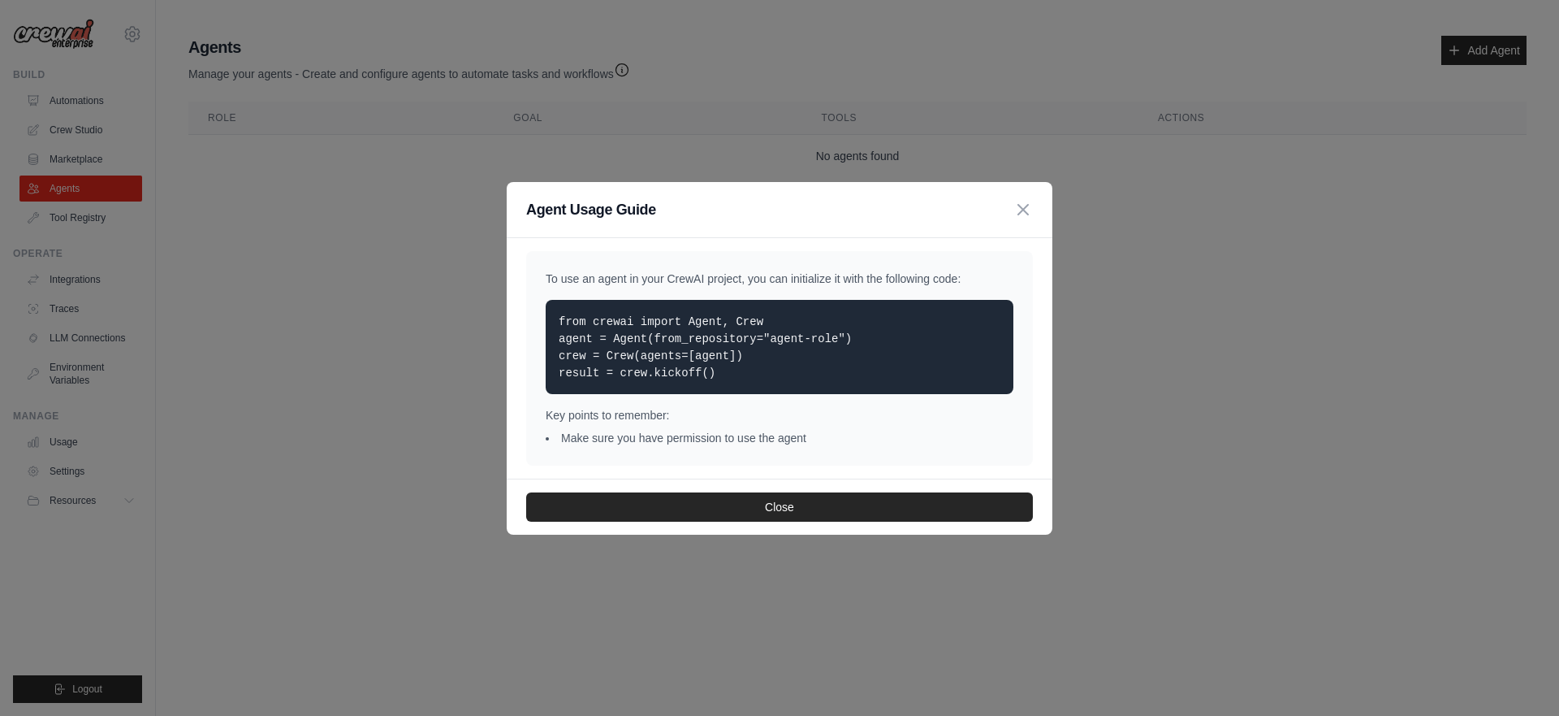
click at [783, 331] on p "from crewai import Agent, Crew agent = Agent(from_repository="agent-role") crew…" at bounding box center [780, 347] width 442 height 68
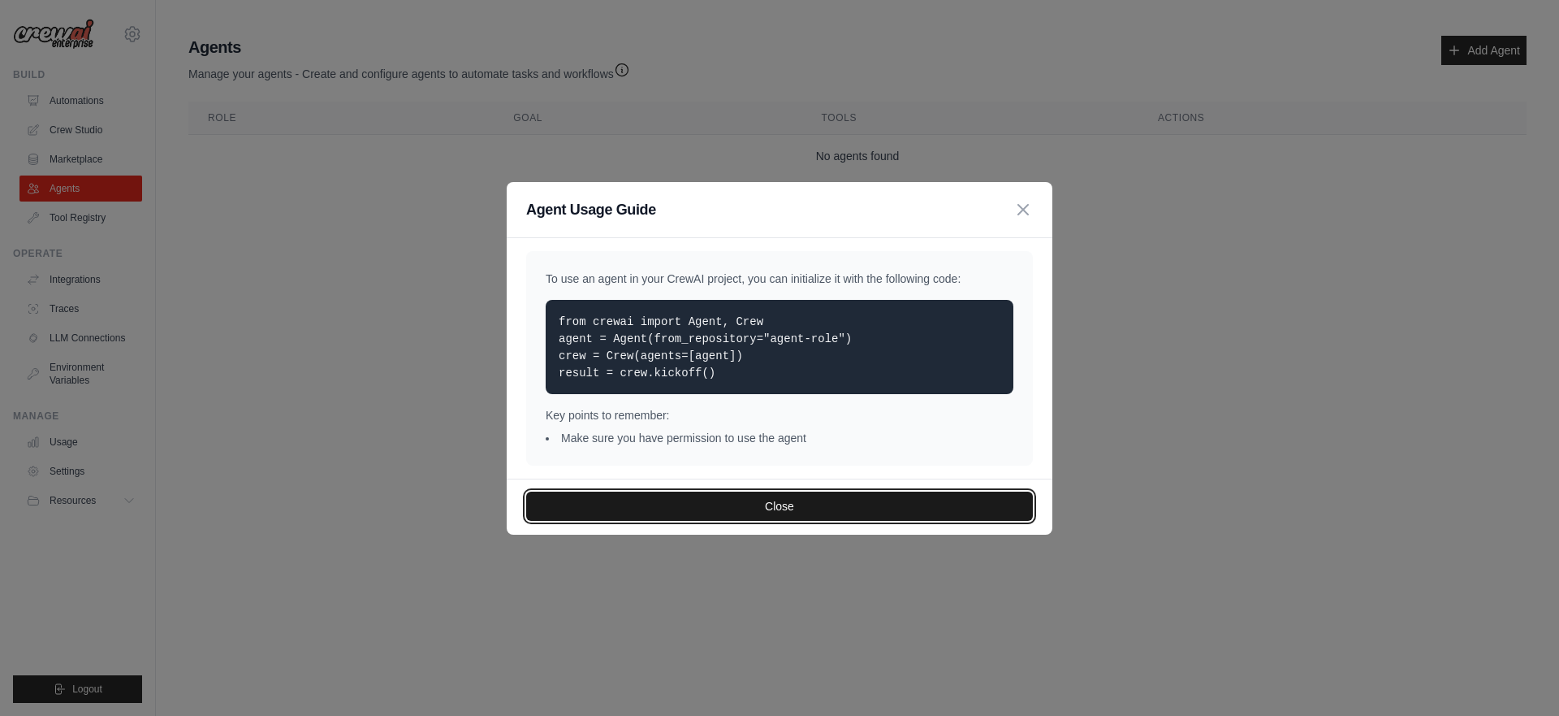
click at [789, 502] on button "Close" at bounding box center [779, 505] width 507 height 29
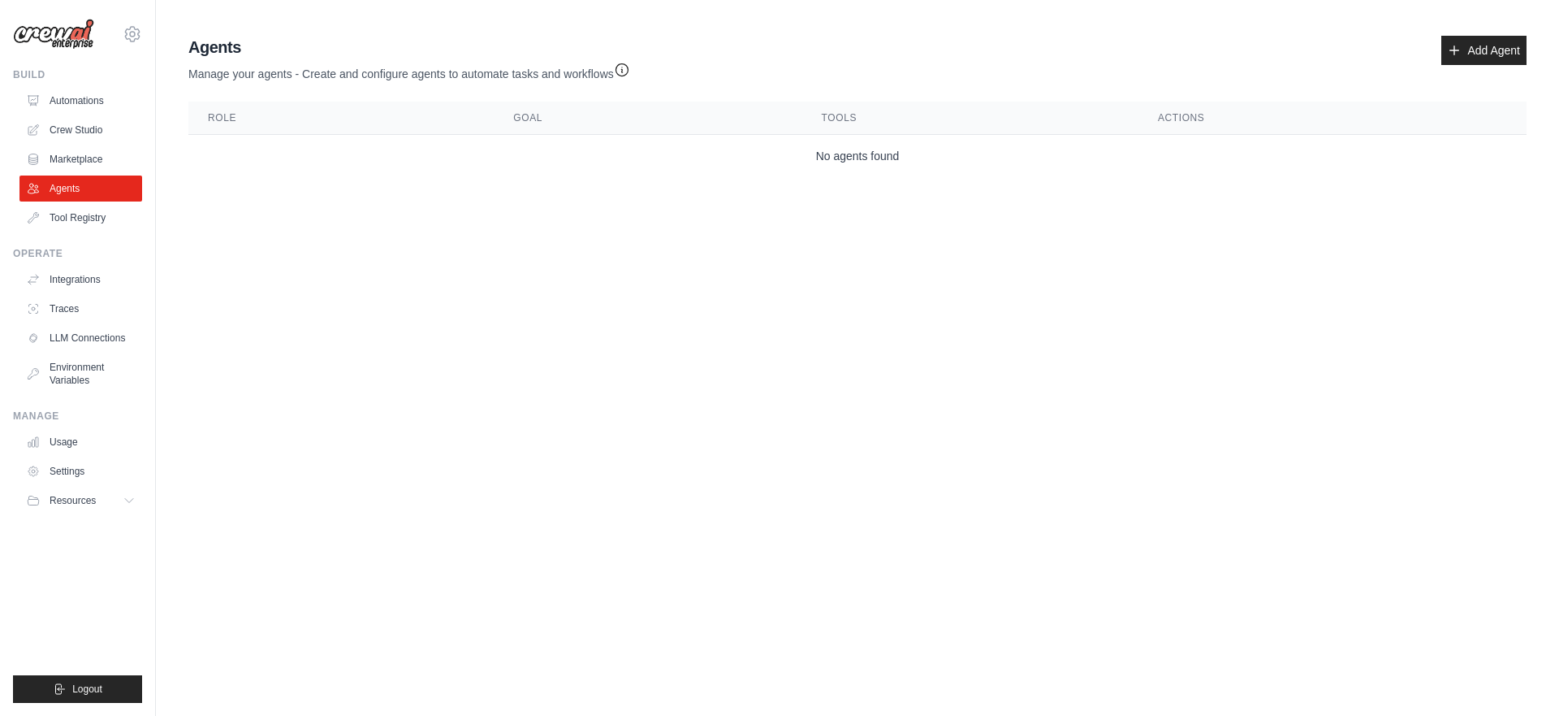
click at [59, 32] on img at bounding box center [53, 34] width 81 height 31
click at [126, 30] on icon at bounding box center [132, 33] width 19 height 19
click at [130, 29] on icon at bounding box center [132, 33] width 19 height 19
click at [90, 161] on link "Marketplace" at bounding box center [82, 159] width 123 height 26
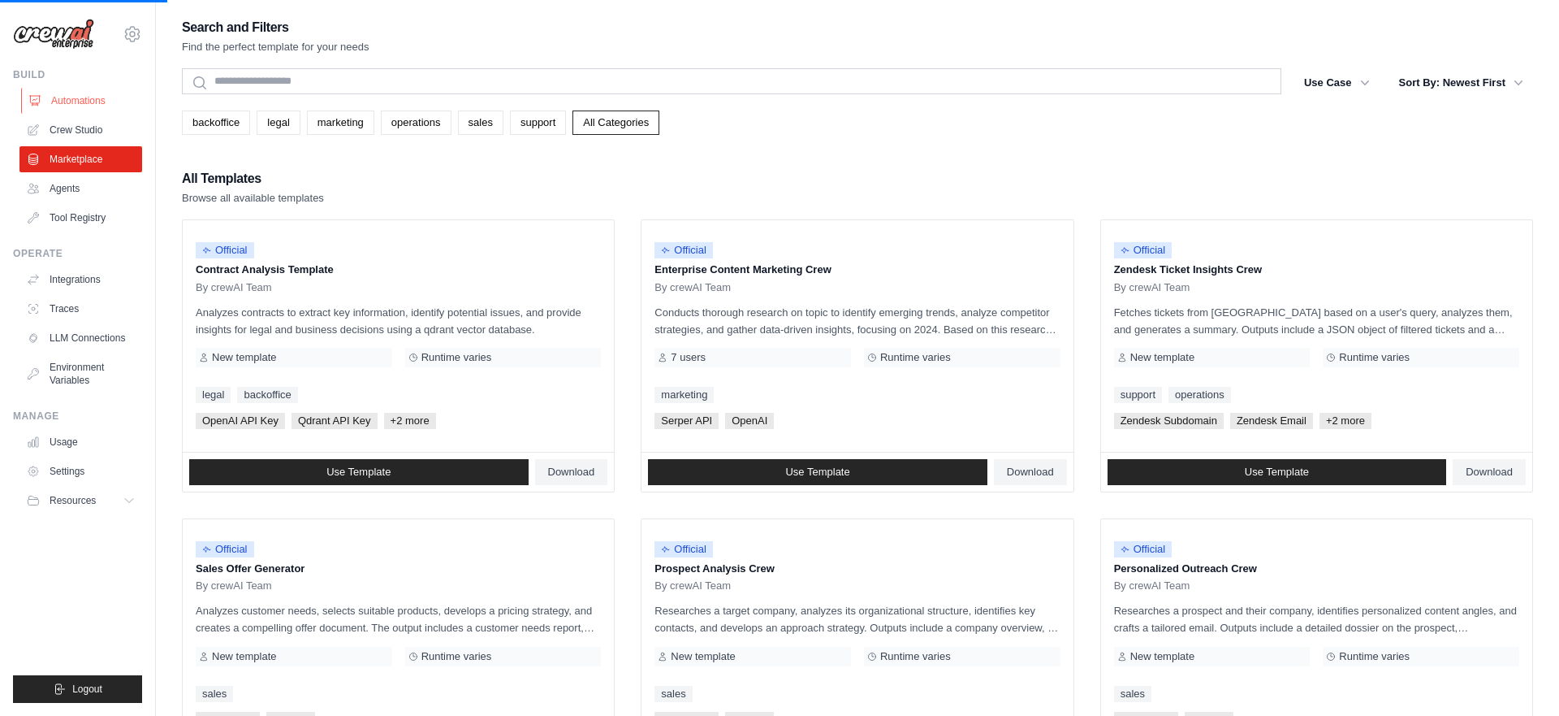
click at [89, 107] on link "Automations" at bounding box center [82, 101] width 123 height 26
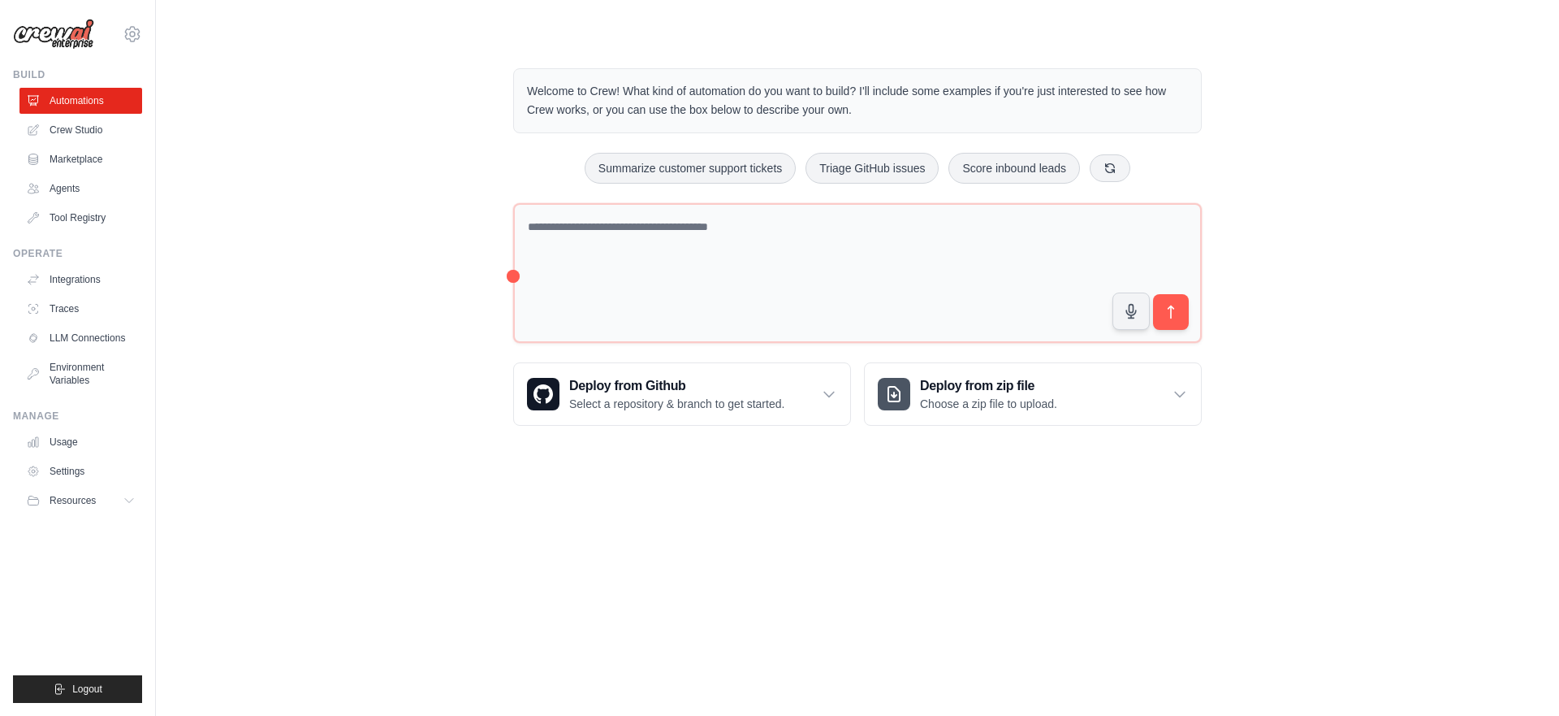
click at [667, 519] on body "[EMAIL_ADDRESS][DOMAIN_NAME] Settings Build Automations Crew Studio" at bounding box center [779, 358] width 1559 height 716
click at [611, 381] on h3 "Deploy from Github" at bounding box center [676, 385] width 215 height 19
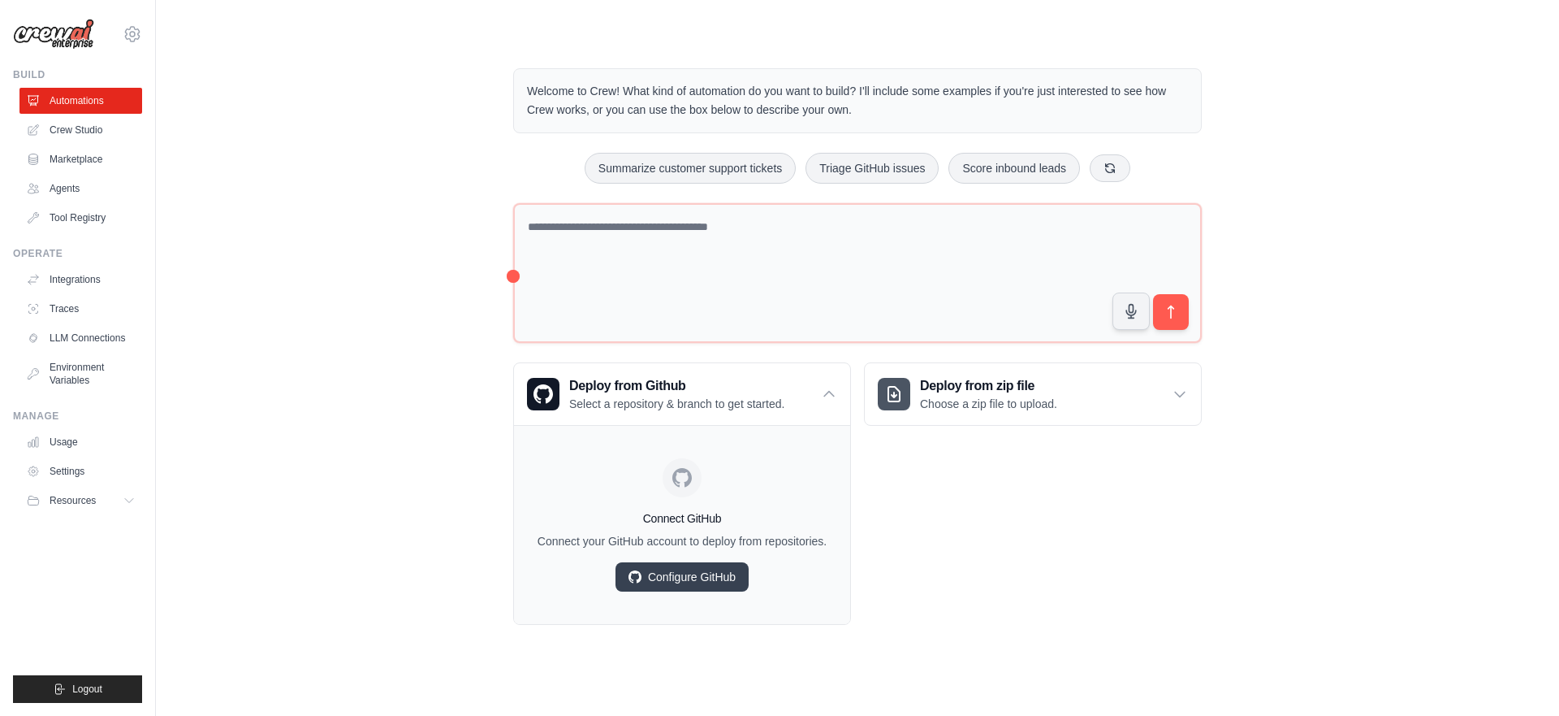
click at [445, 520] on div "Welcome to Crew! What kind of automation do you want to build? I'll include som…" at bounding box center [858, 346] width 1352 height 608
